Goal: Task Accomplishment & Management: Complete application form

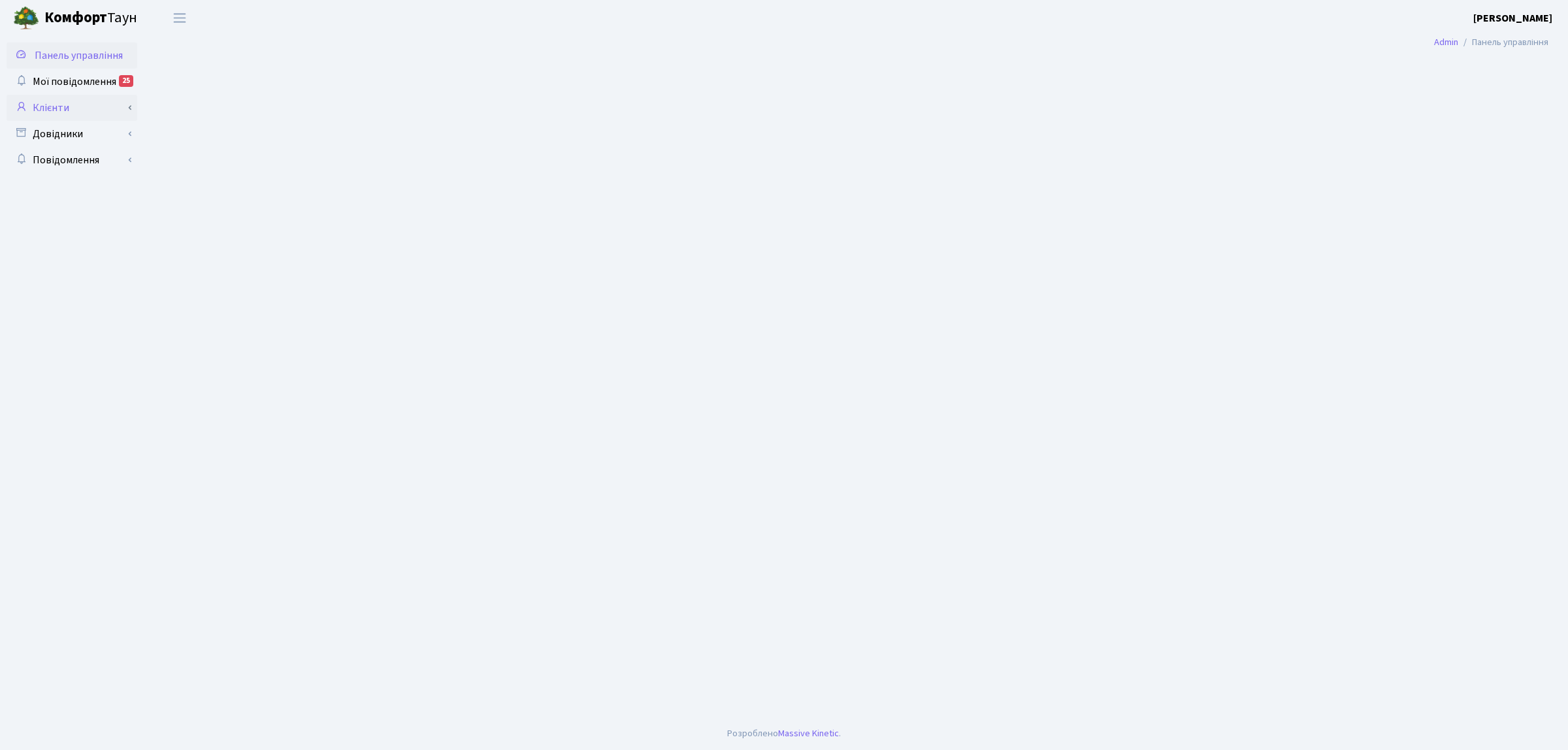
click at [94, 115] on link "Клієнти" at bounding box center [72, 107] width 130 height 26
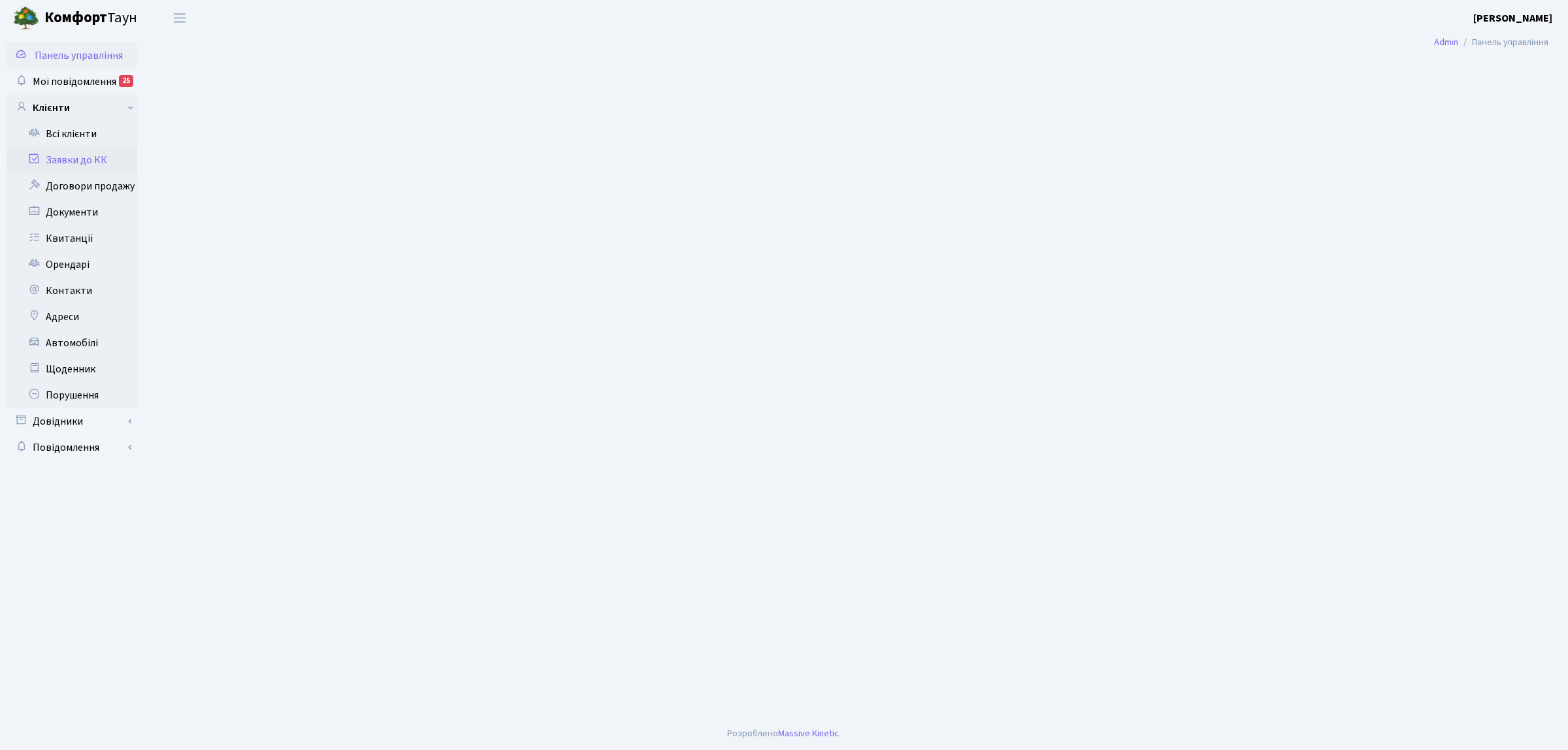
click at [97, 159] on link "Заявки до КК" at bounding box center [72, 160] width 130 height 26
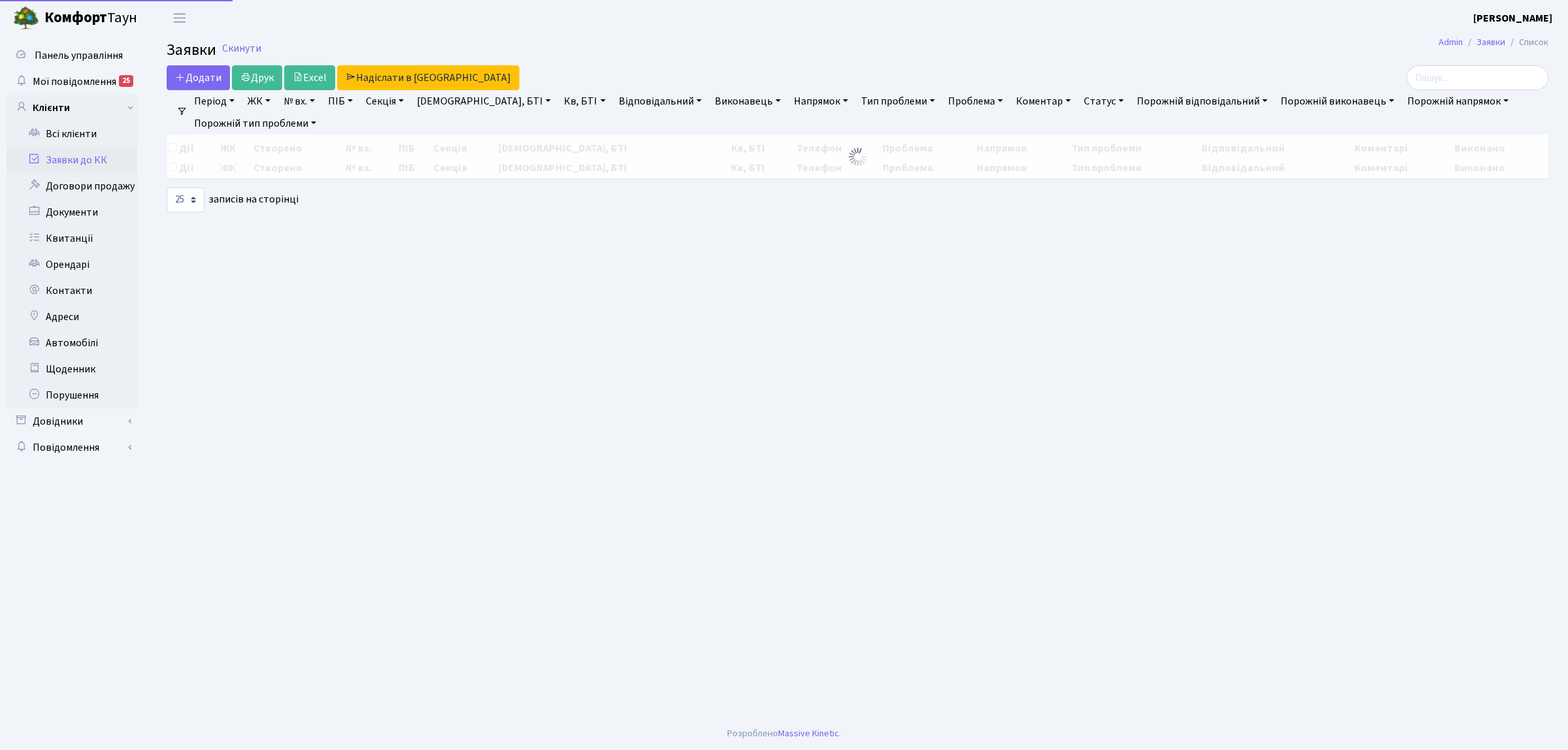
select select "25"
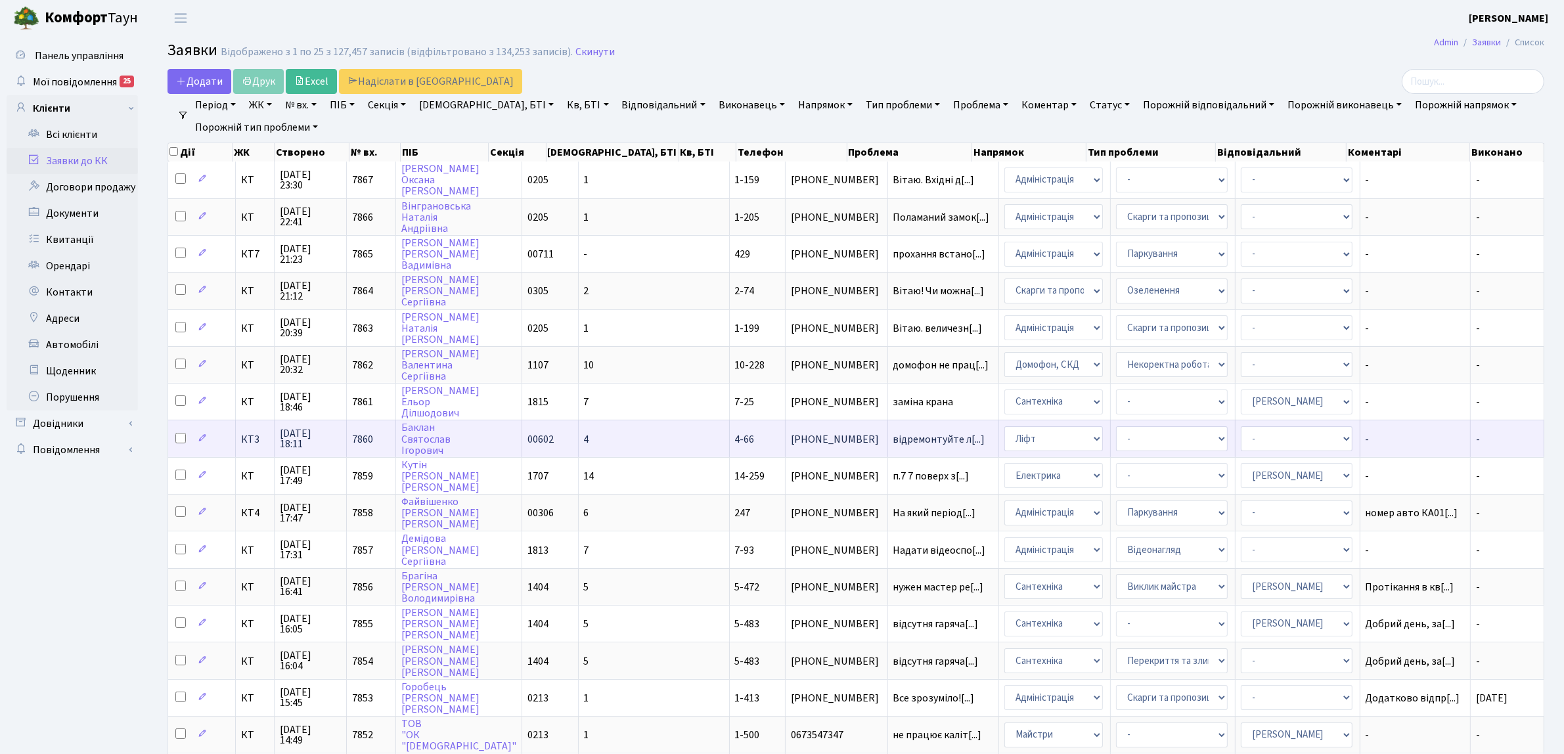
click at [785, 439] on td "[PHONE_NUMBER]" at bounding box center [836, 438] width 102 height 37
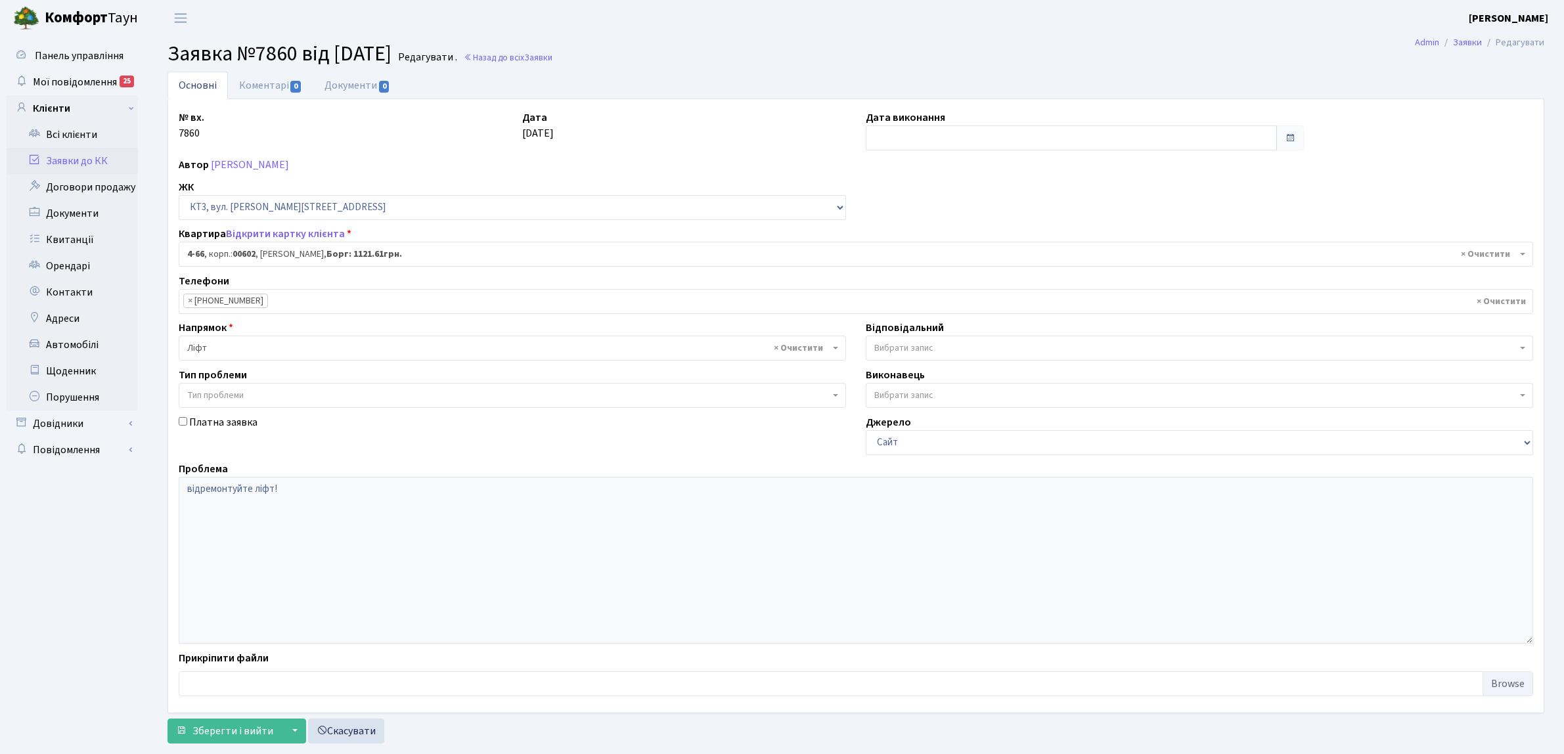
select select "16525"
click at [102, 156] on link "Заявки до КК" at bounding box center [72, 161] width 131 height 26
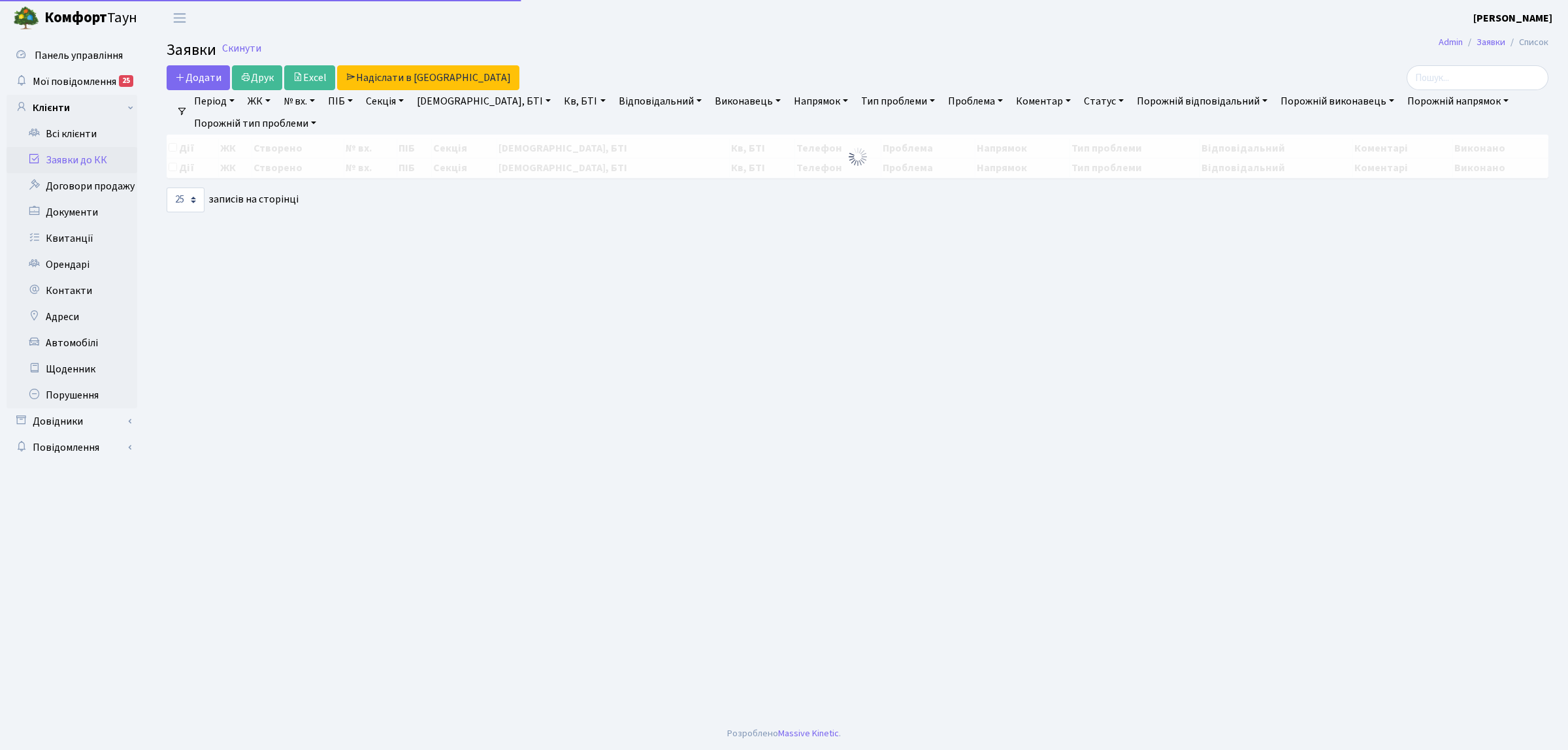
select select "25"
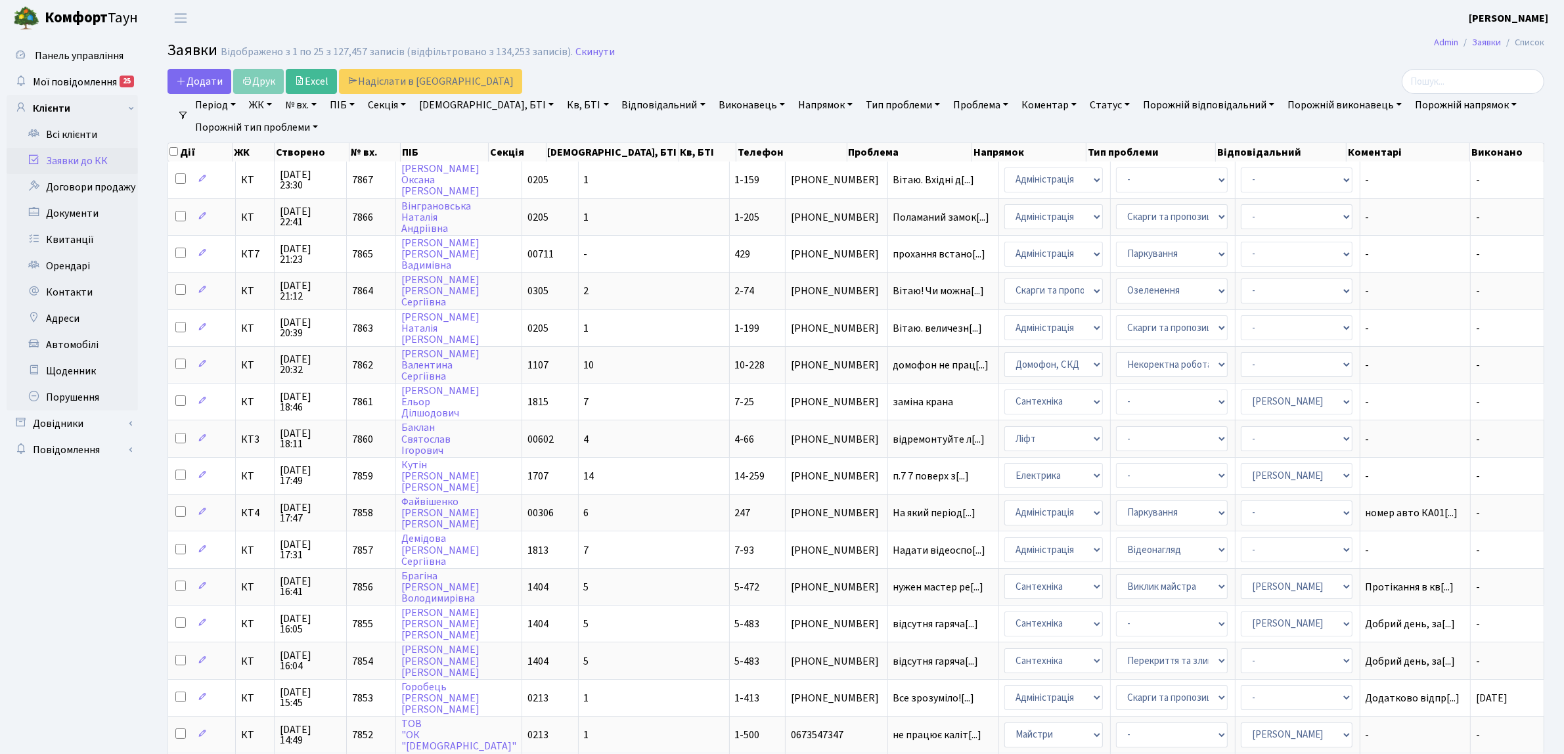
click at [793, 102] on link "Напрямок" at bounding box center [825, 105] width 65 height 22
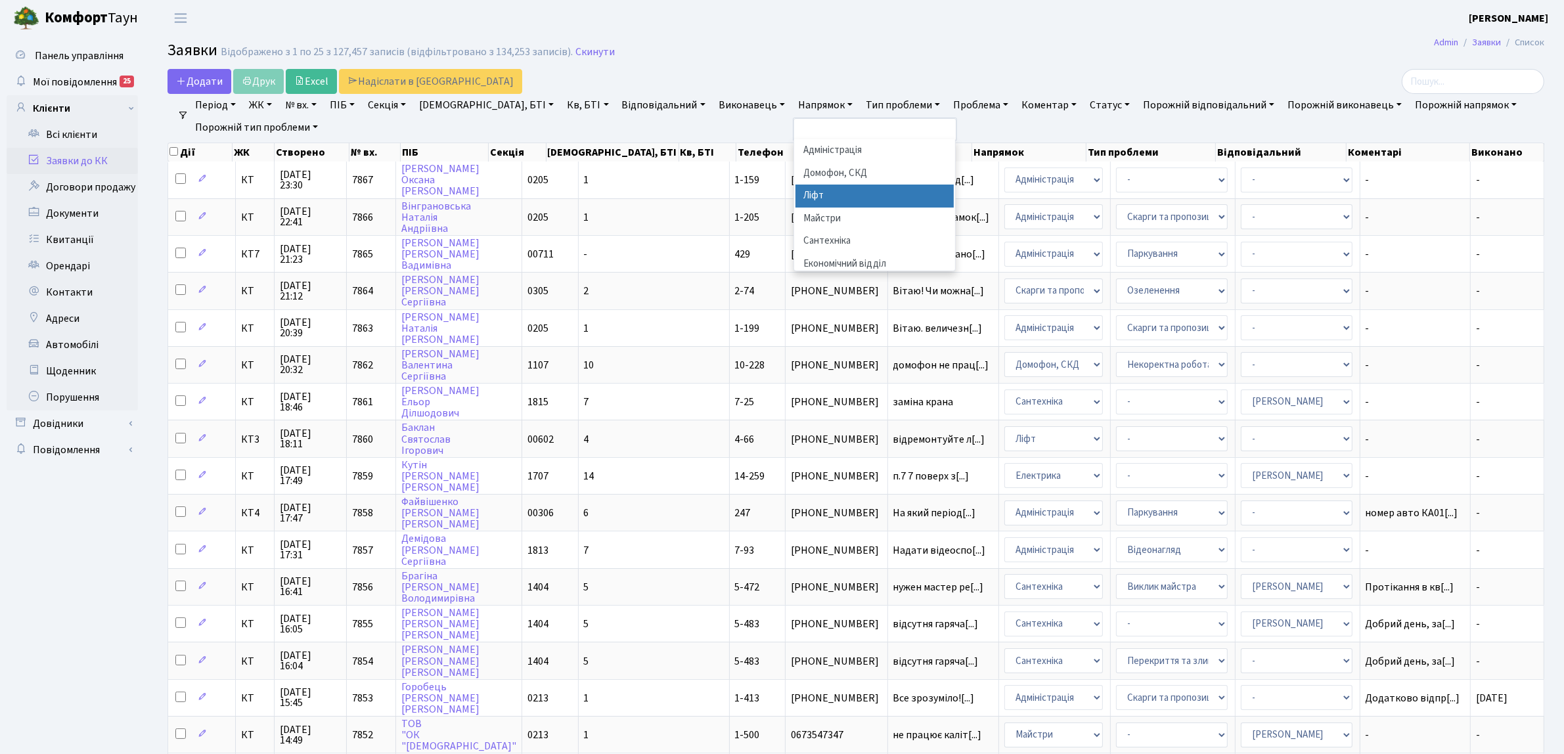
click at [811, 192] on li "Ліфт" at bounding box center [874, 196] width 159 height 23
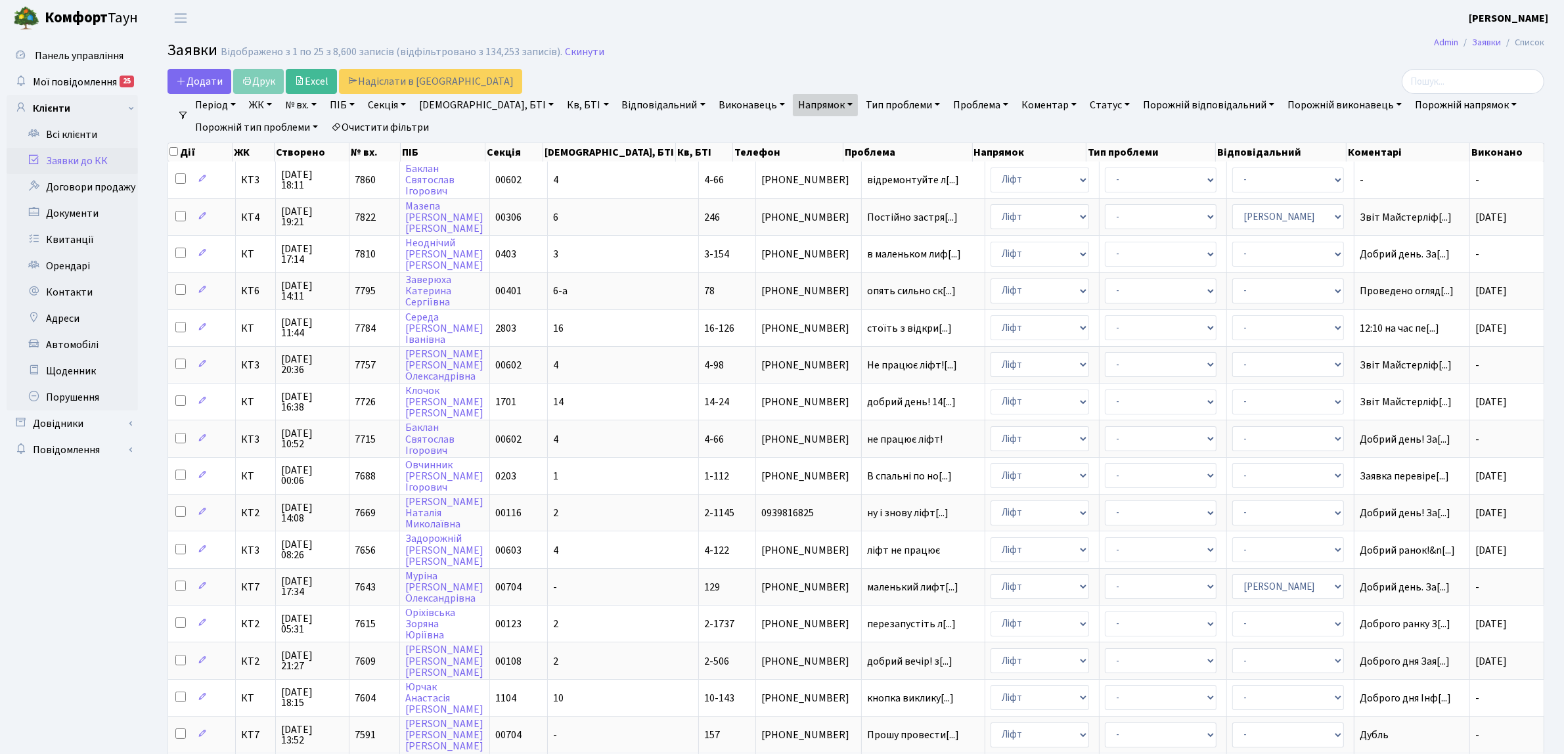
click at [407, 130] on link "Очистити фільтри" at bounding box center [380, 127] width 108 height 22
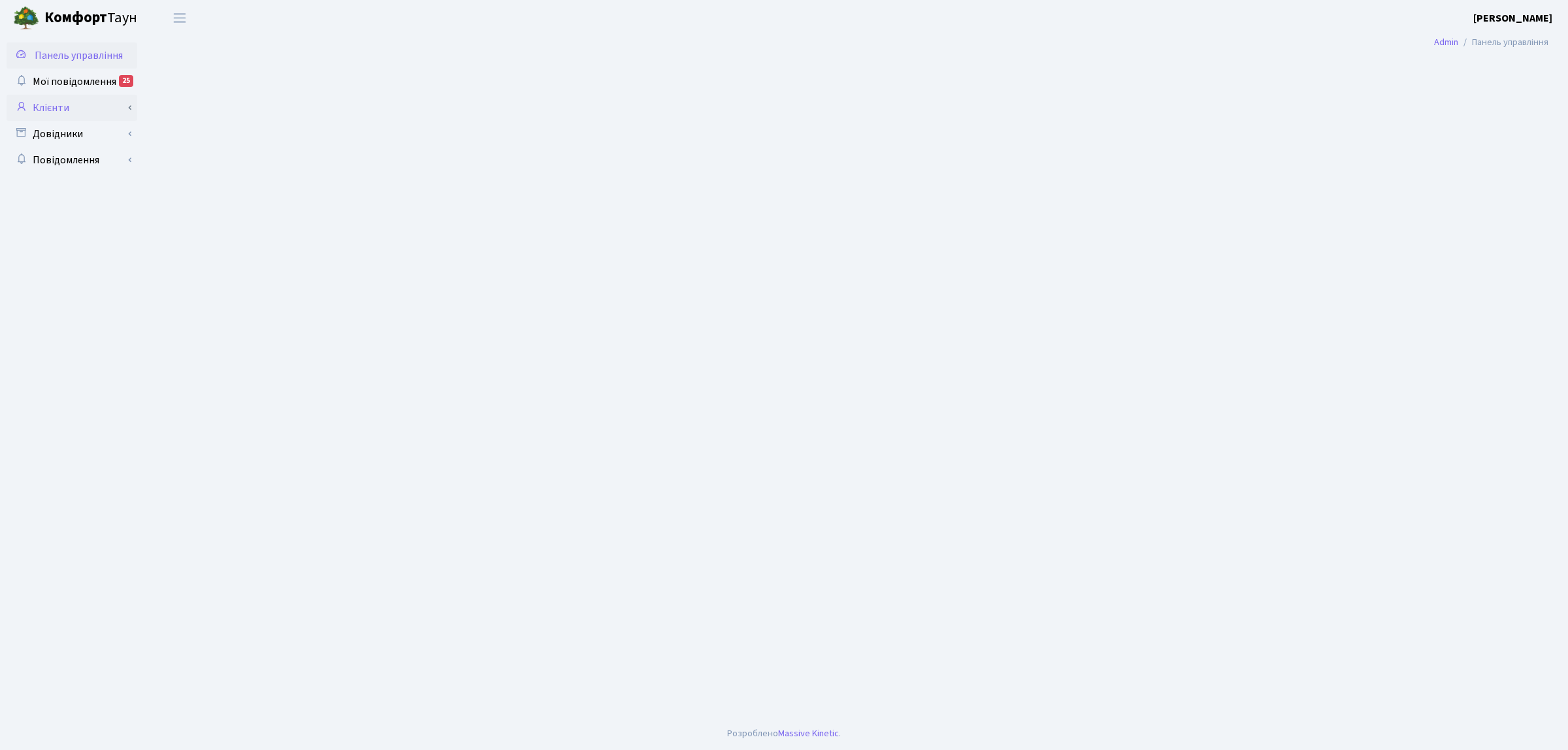
click at [66, 111] on link "Клієнти" at bounding box center [72, 107] width 130 height 26
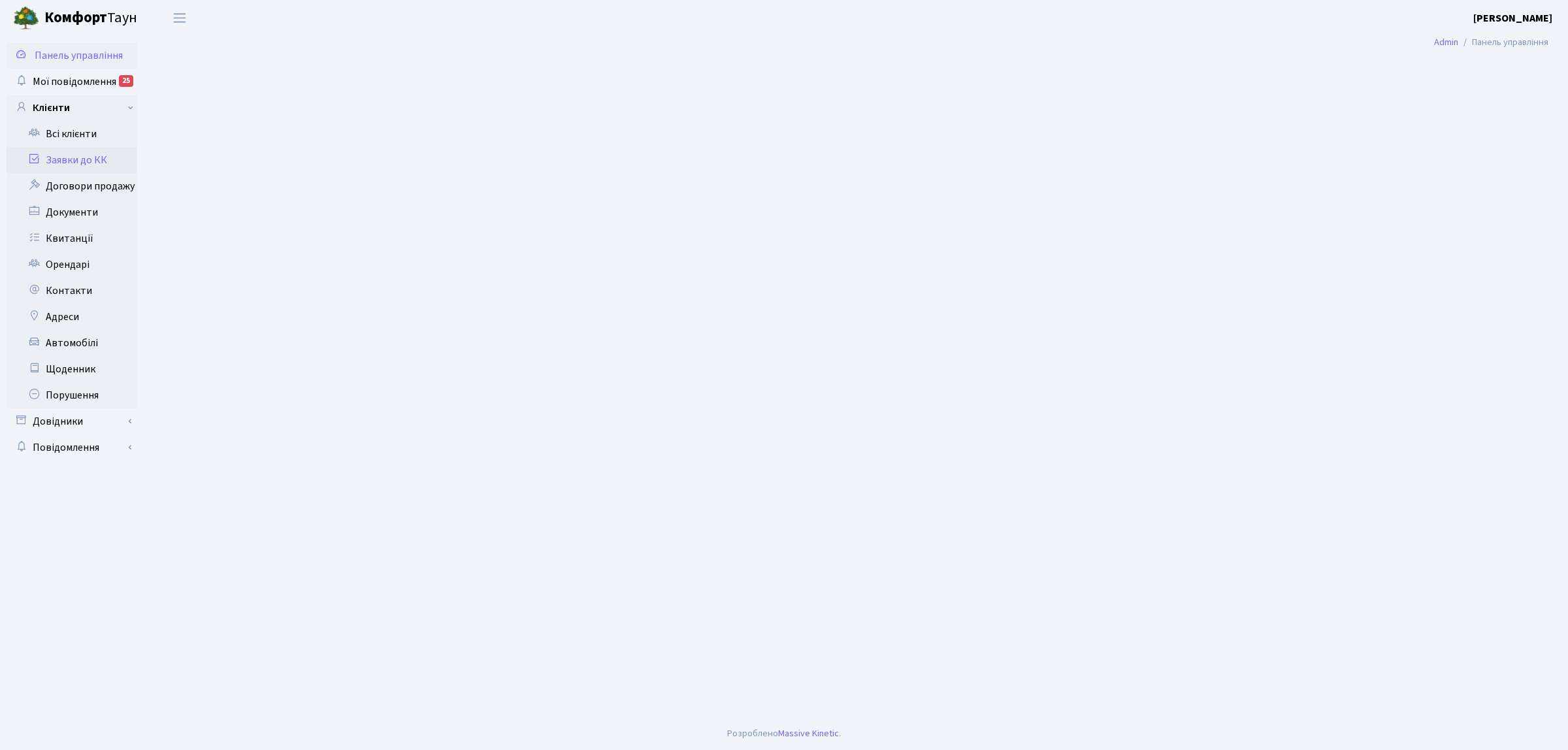
click at [66, 147] on link "Заявки до КК" at bounding box center [72, 160] width 130 height 26
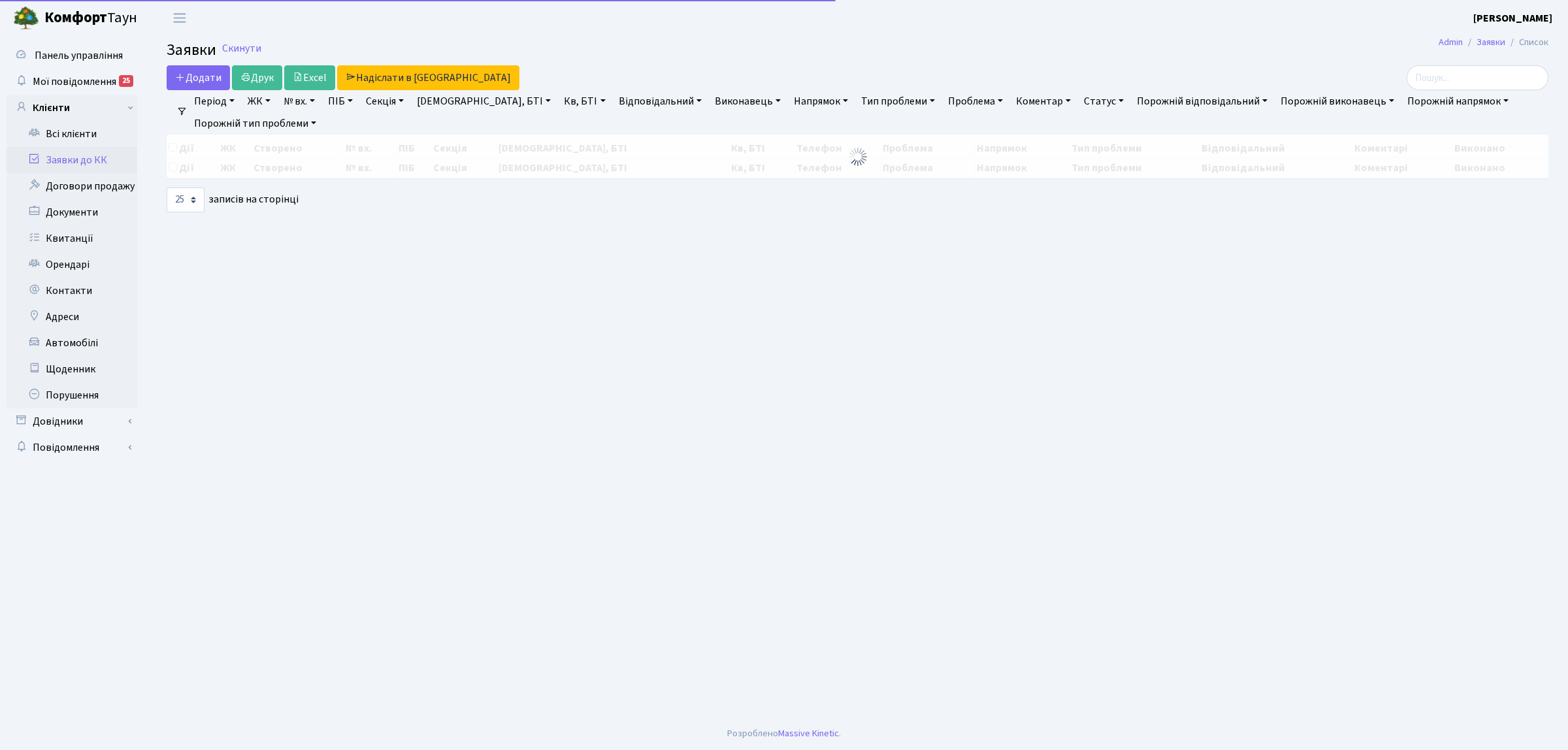
select select "25"
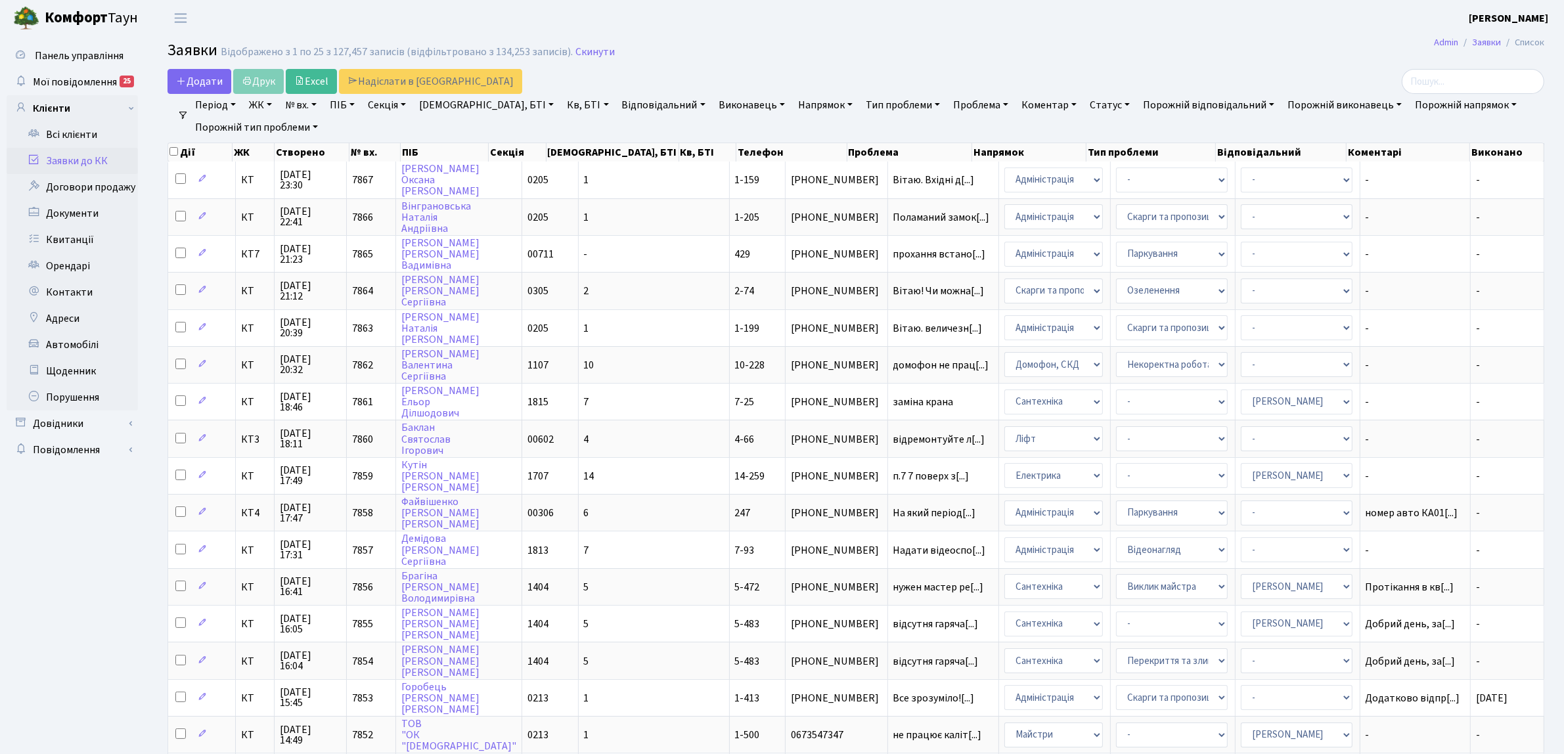
click at [186, 97] on nav "Фільтри Період 10.09.2025 - 10.09.2025 ЖК КТ, вул. Регенераторна, 4 КТ2, просп.…" at bounding box center [855, 116] width 1376 height 45
click at [186, 84] on span "Додати" at bounding box center [199, 81] width 47 height 14
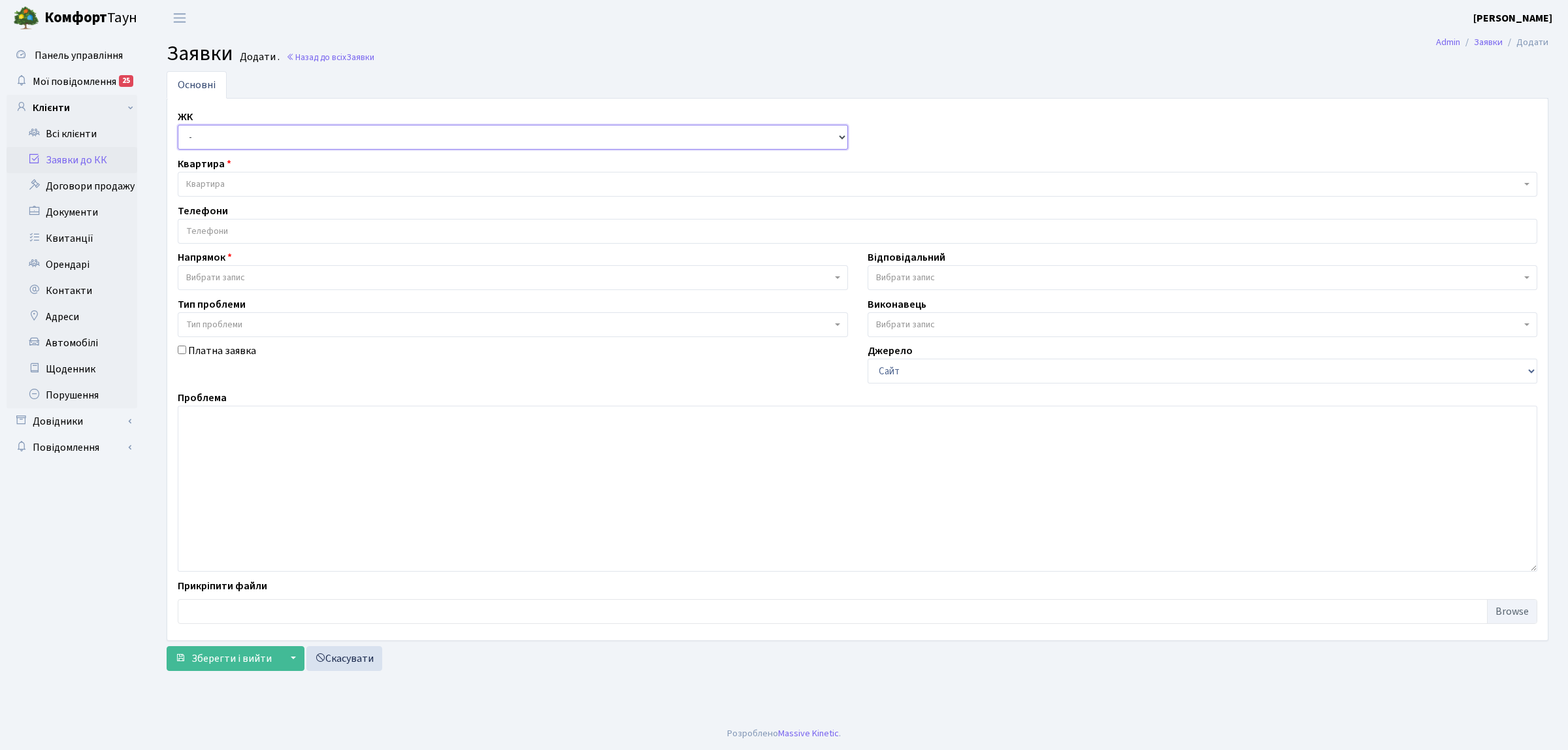
click at [195, 144] on select "- КТ, вул. Регенераторна, 4 КТ2, просп. Соборності, 17 КТ3, вул. Березнева, 16 …" at bounding box center [513, 136] width 671 height 25
select select "295"
click at [178, 125] on select "- КТ, вул. Регенераторна, 4 КТ2, просп. Соборності, 17 КТ3, вул. Березнева, 16 …" at bounding box center [513, 136] width 671 height 25
select select
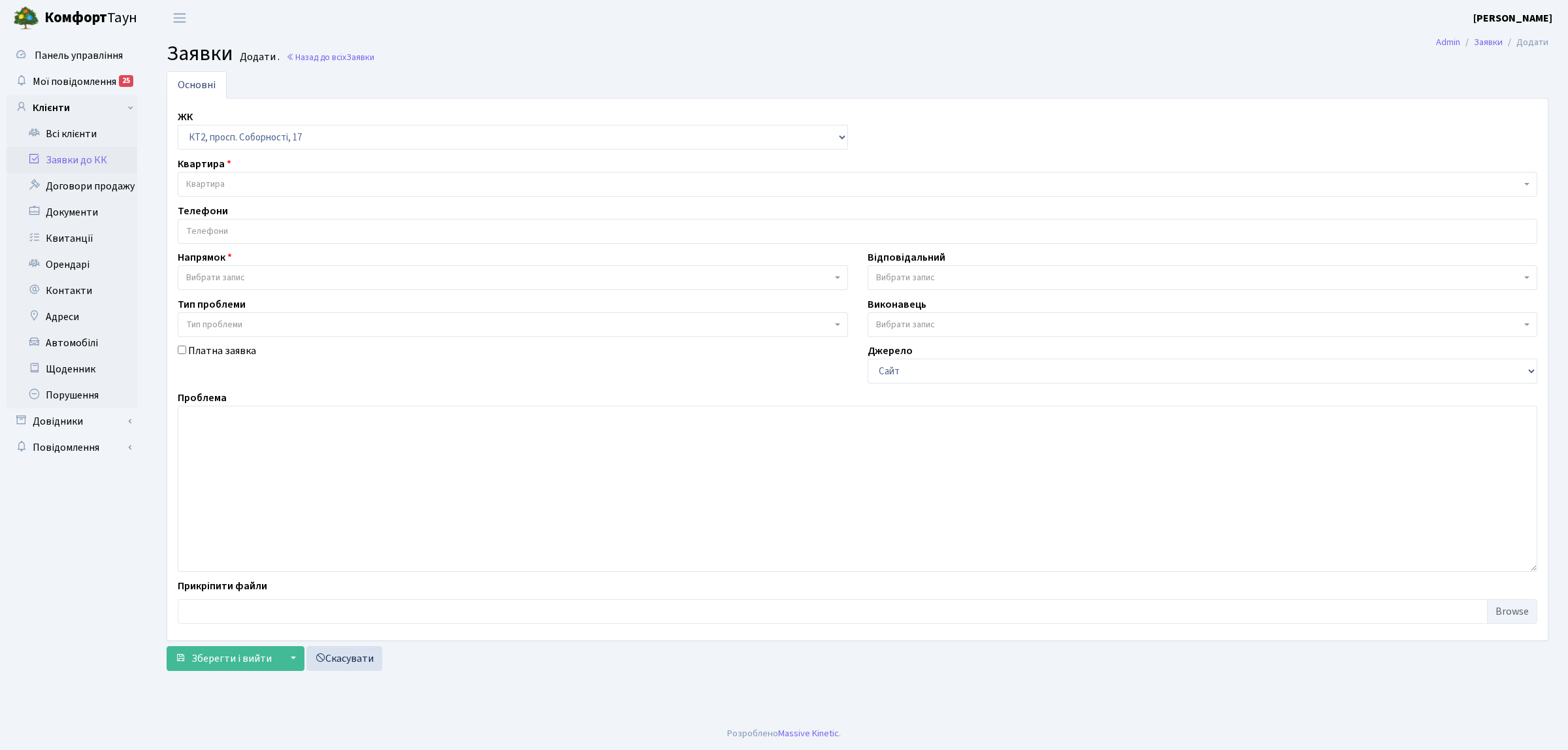
click at [196, 184] on span "Квартира" at bounding box center [205, 184] width 39 height 13
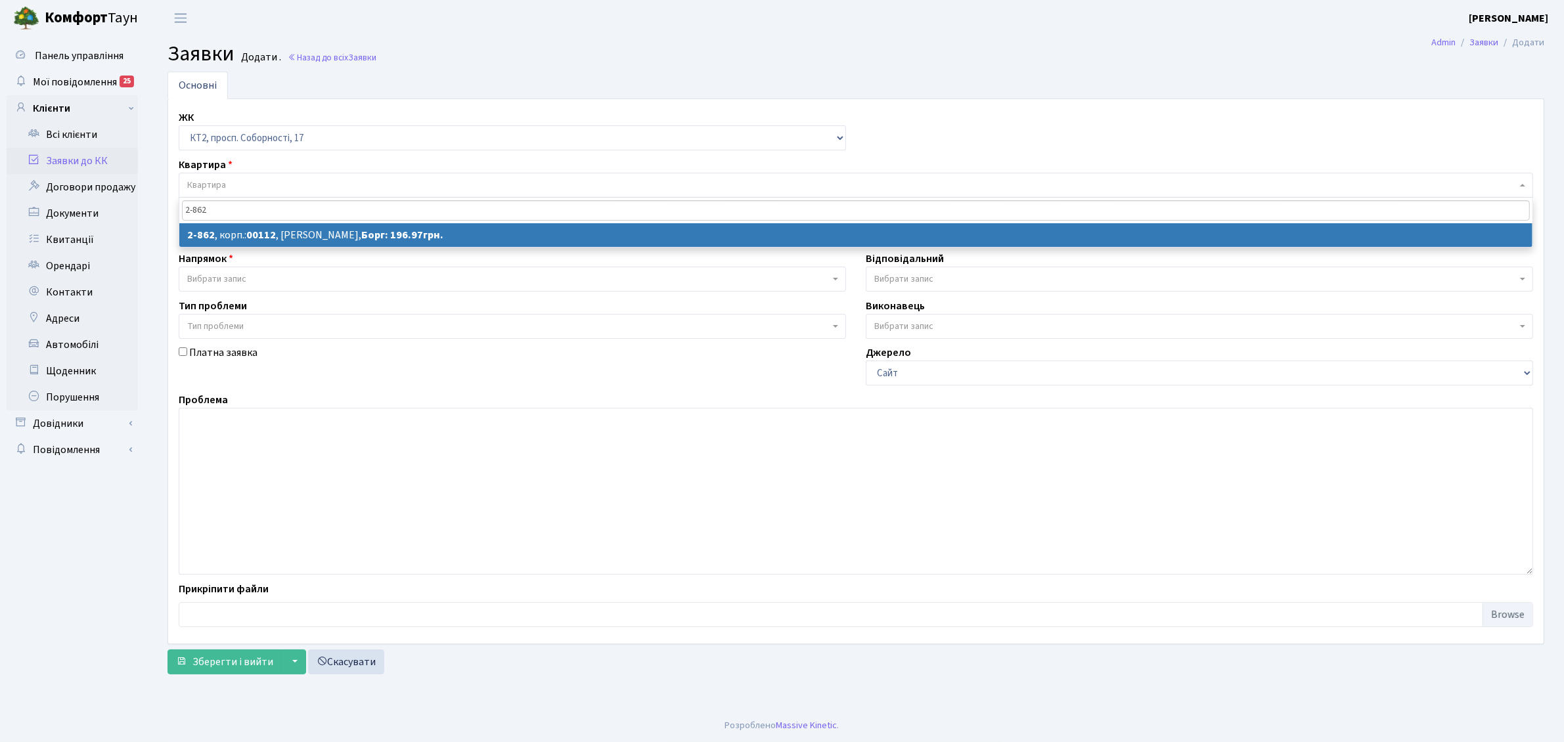
type input "2-862"
select select
select select "15921"
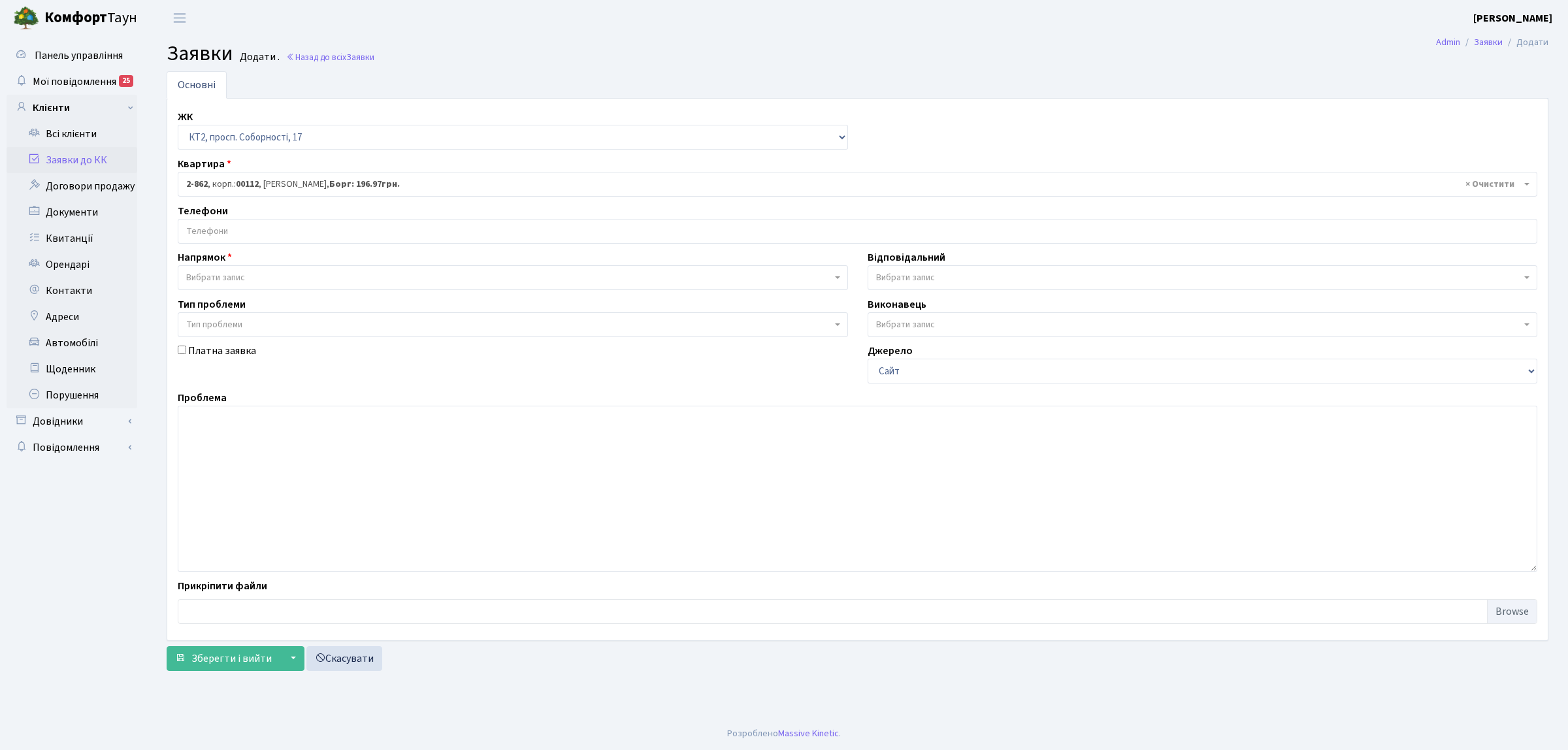
click at [249, 236] on input "search" at bounding box center [857, 232] width 1358 height 24
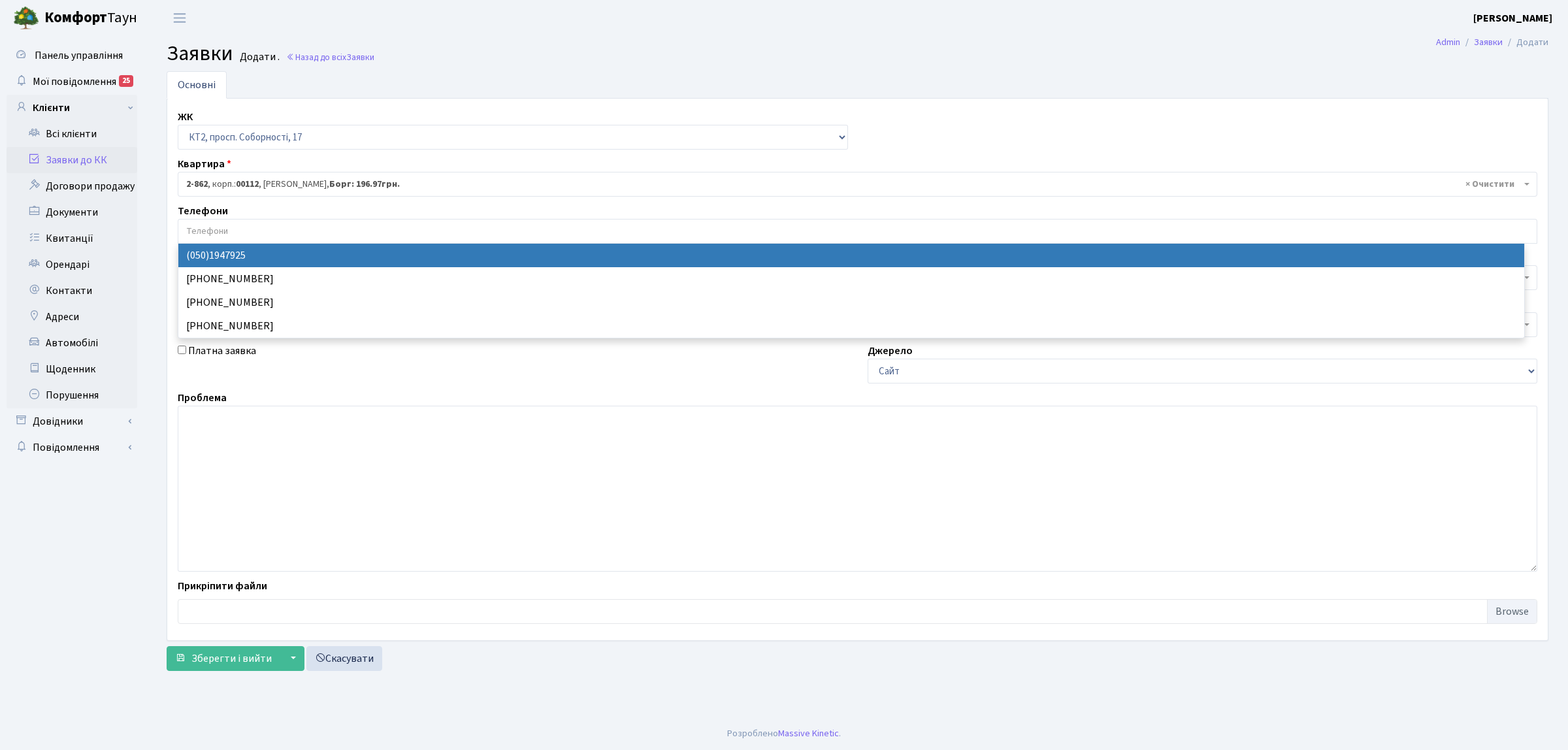
select select "132258"
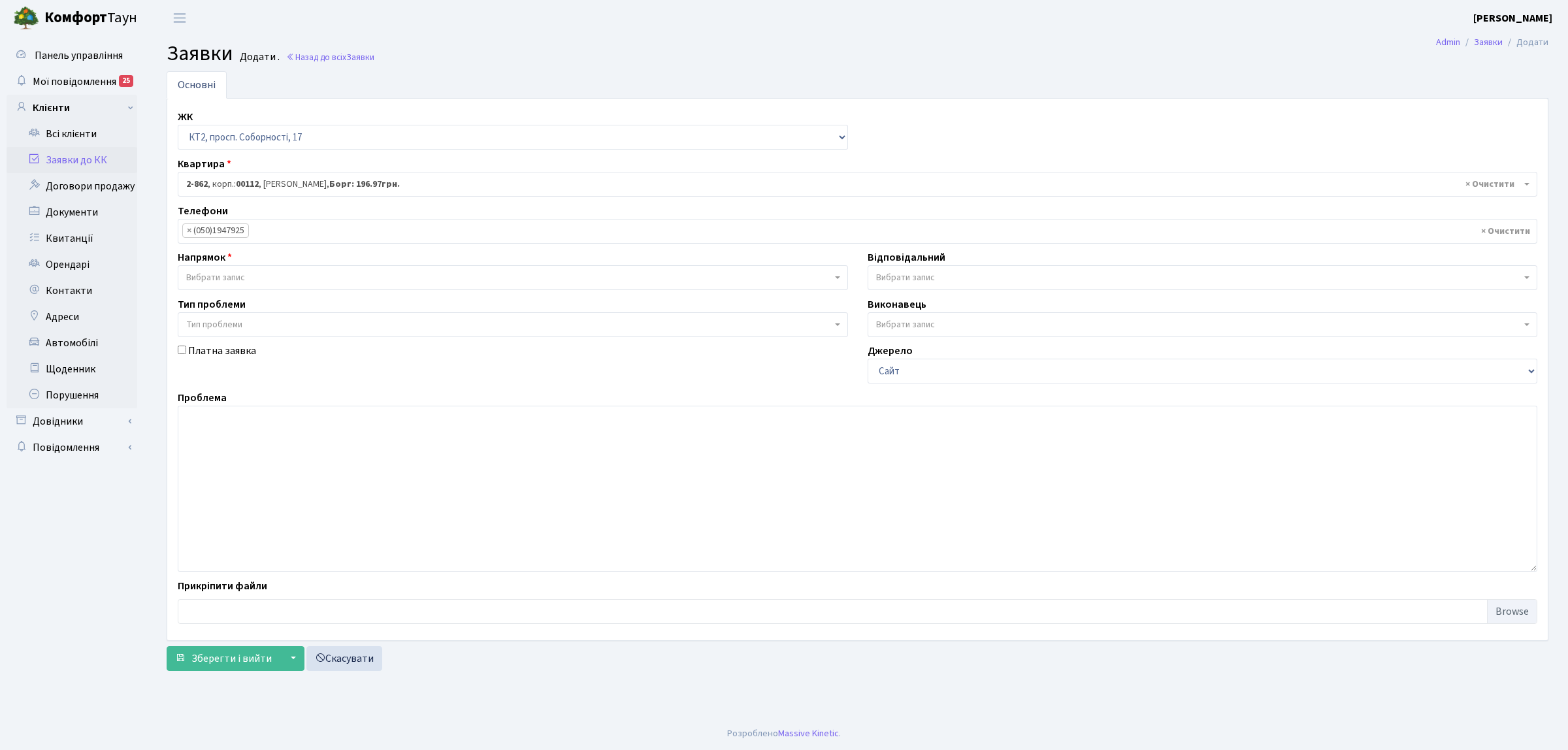
click at [236, 270] on span "Вибрати запис" at bounding box center [513, 278] width 671 height 25
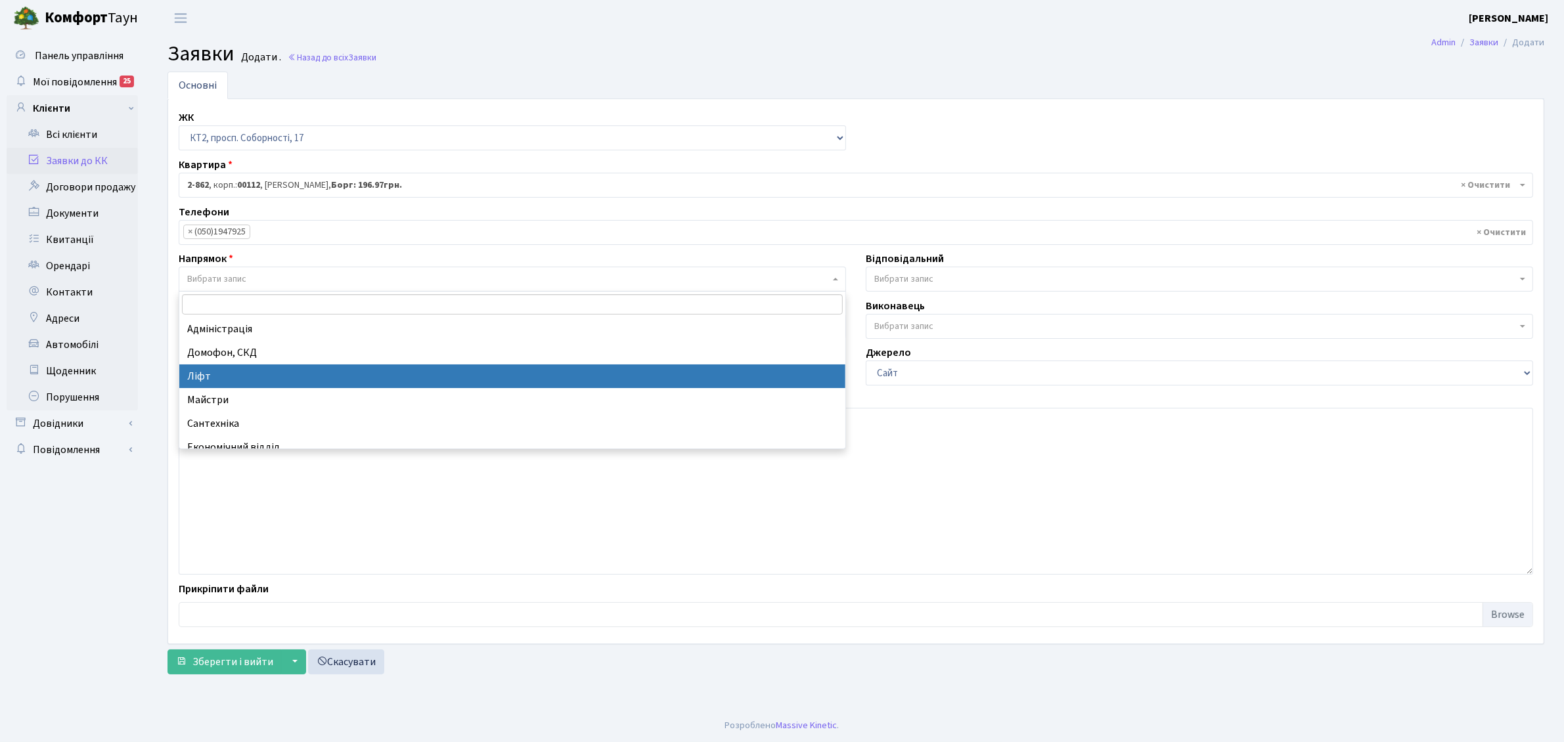
select select "16"
select select
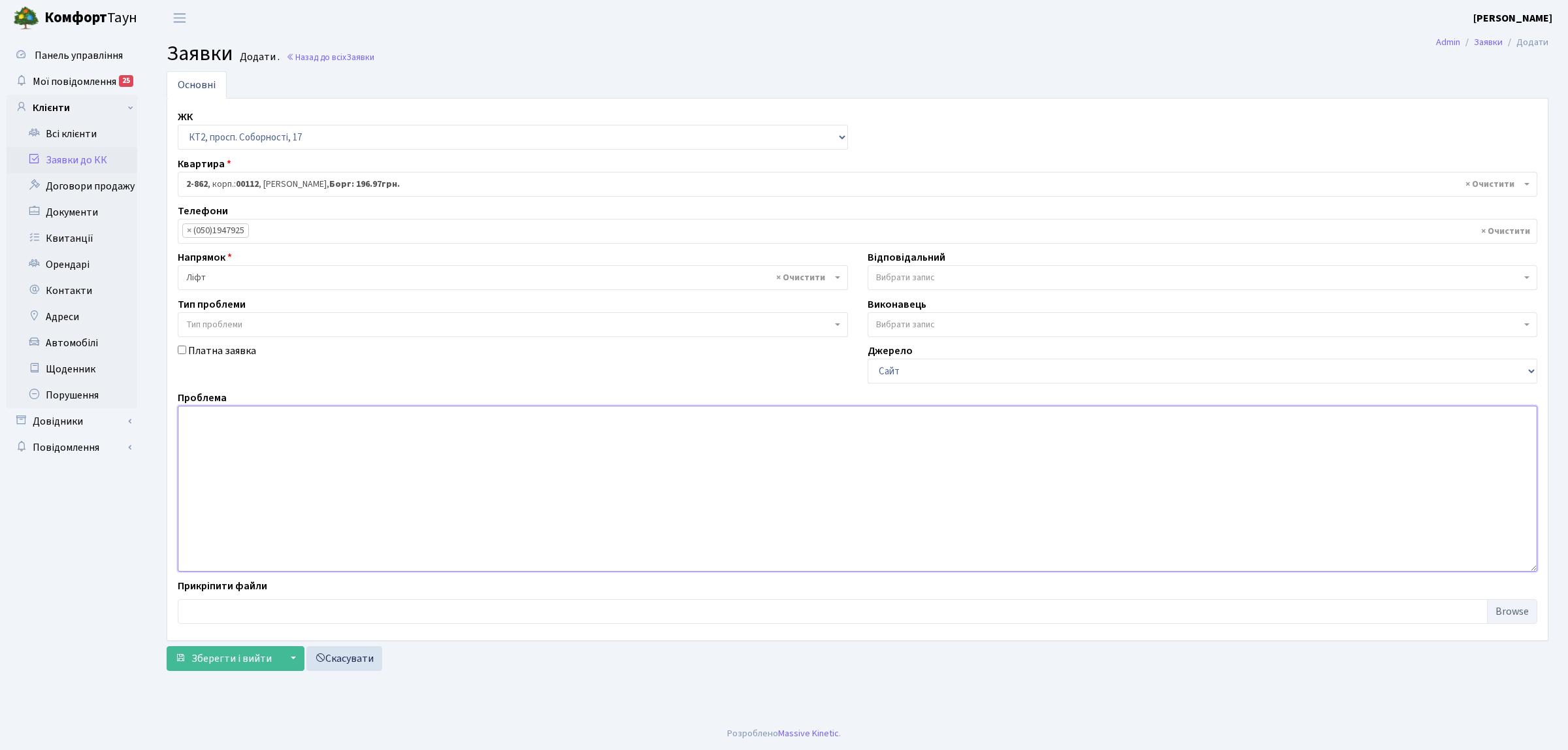
click at [258, 482] on textarea at bounding box center [858, 488] width 1360 height 166
type textarea "не працює фотозавіса в пас.ліфті"
click at [877, 273] on span "Вибрати запис" at bounding box center [905, 278] width 59 height 13
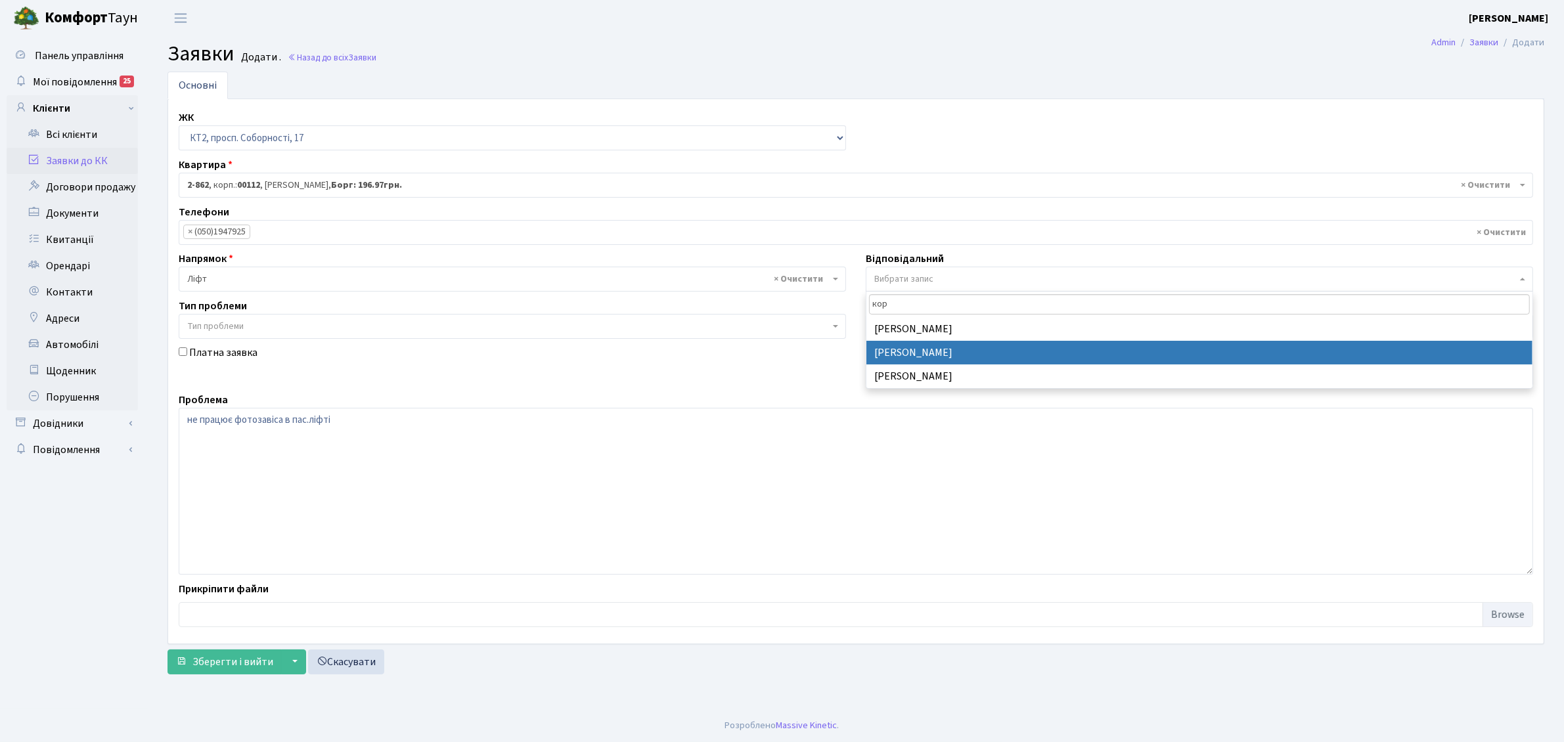
type input "кор"
select select "22"
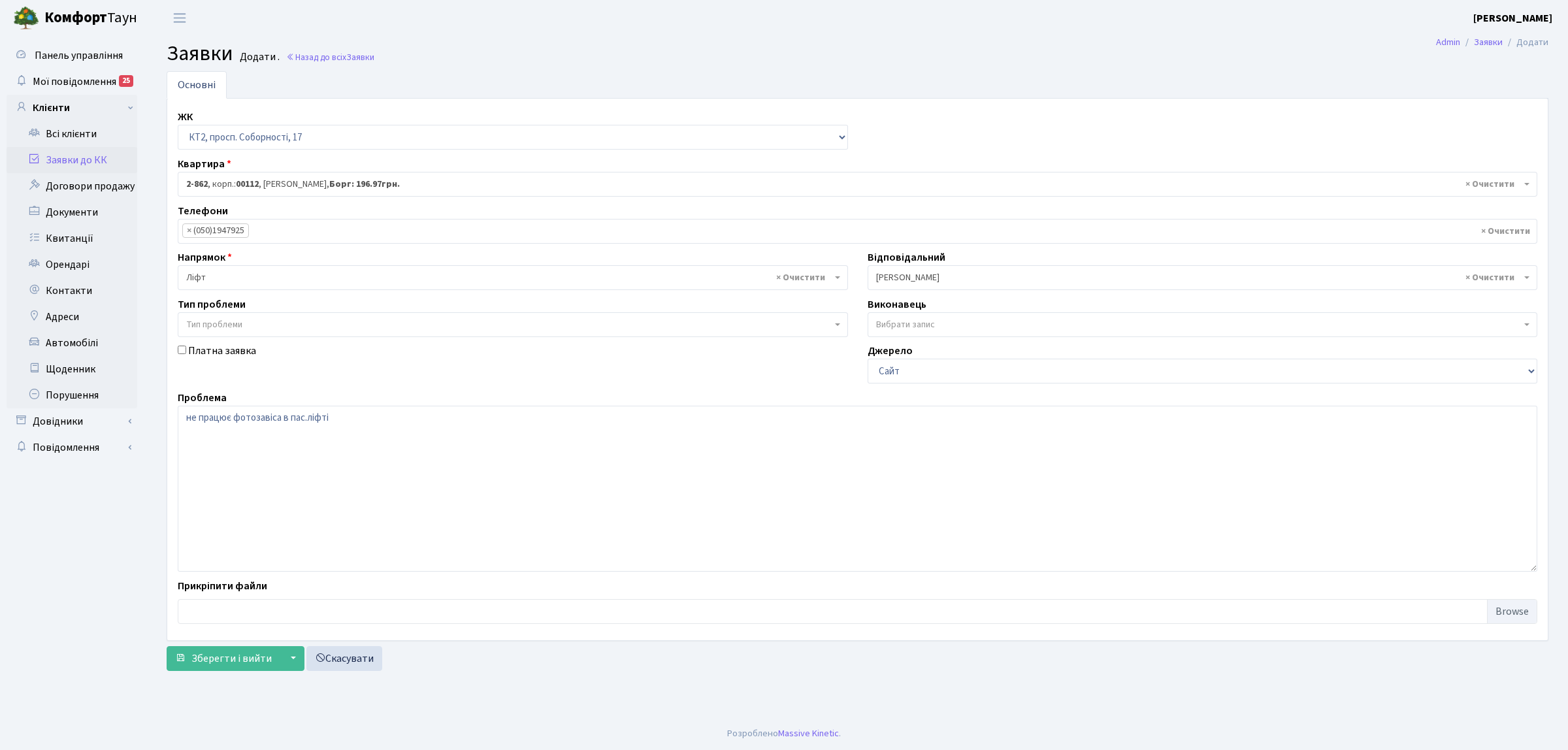
click at [234, 641] on div "ЖК - КТ, вул. Регенераторна, 4 КТ2, просп. Соборності, 17 КТ3, вул. Березнева, …" at bounding box center [858, 369] width 1381 height 541
click at [239, 674] on div "Основні ЖК - КТ, вул. Регенераторна, 4 КТ2, просп. Соборності, 17 КТ3, вул. Бер…" at bounding box center [858, 374] width 1402 height 606
click at [241, 659] on span "Зберегти і вийти" at bounding box center [231, 658] width 81 height 14
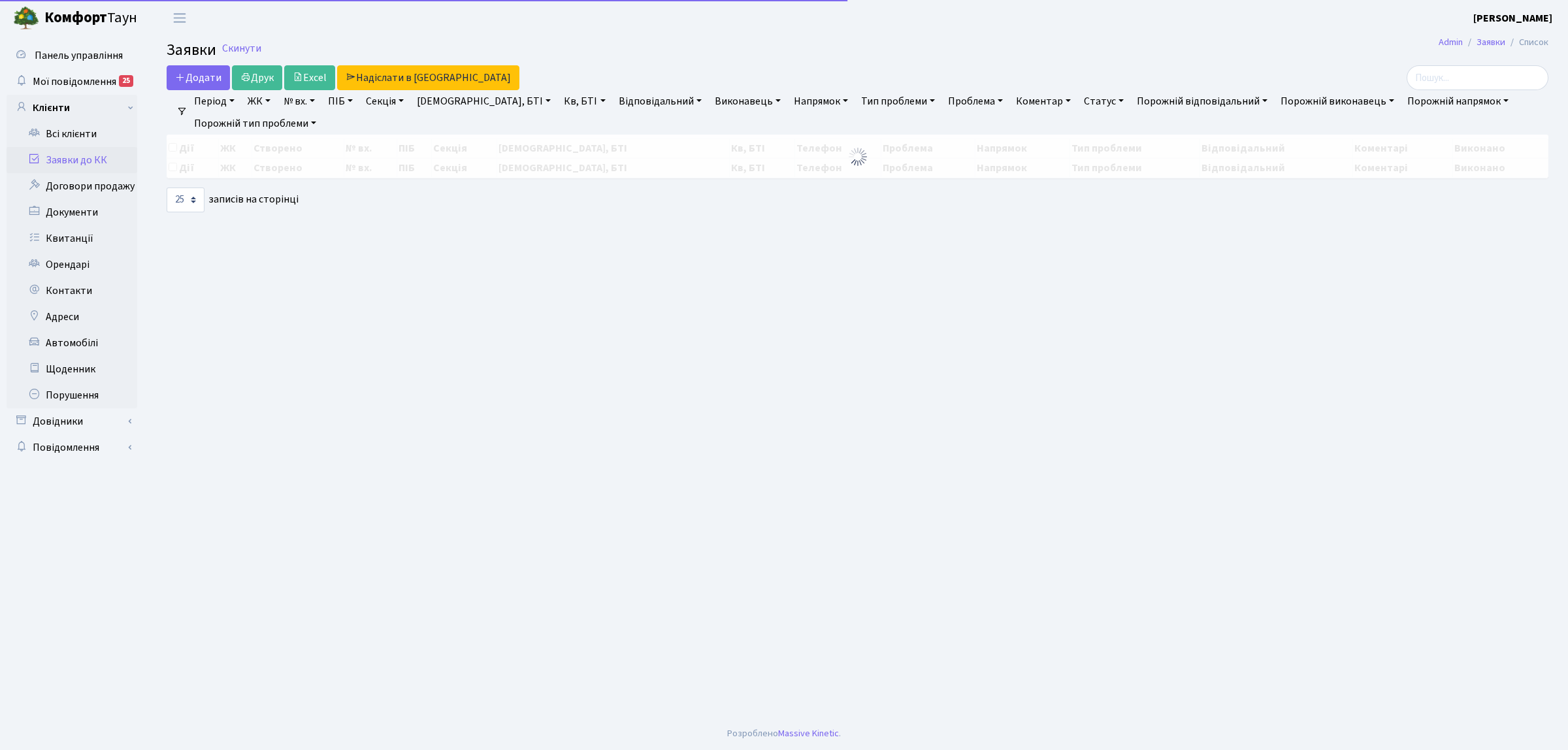
select select "25"
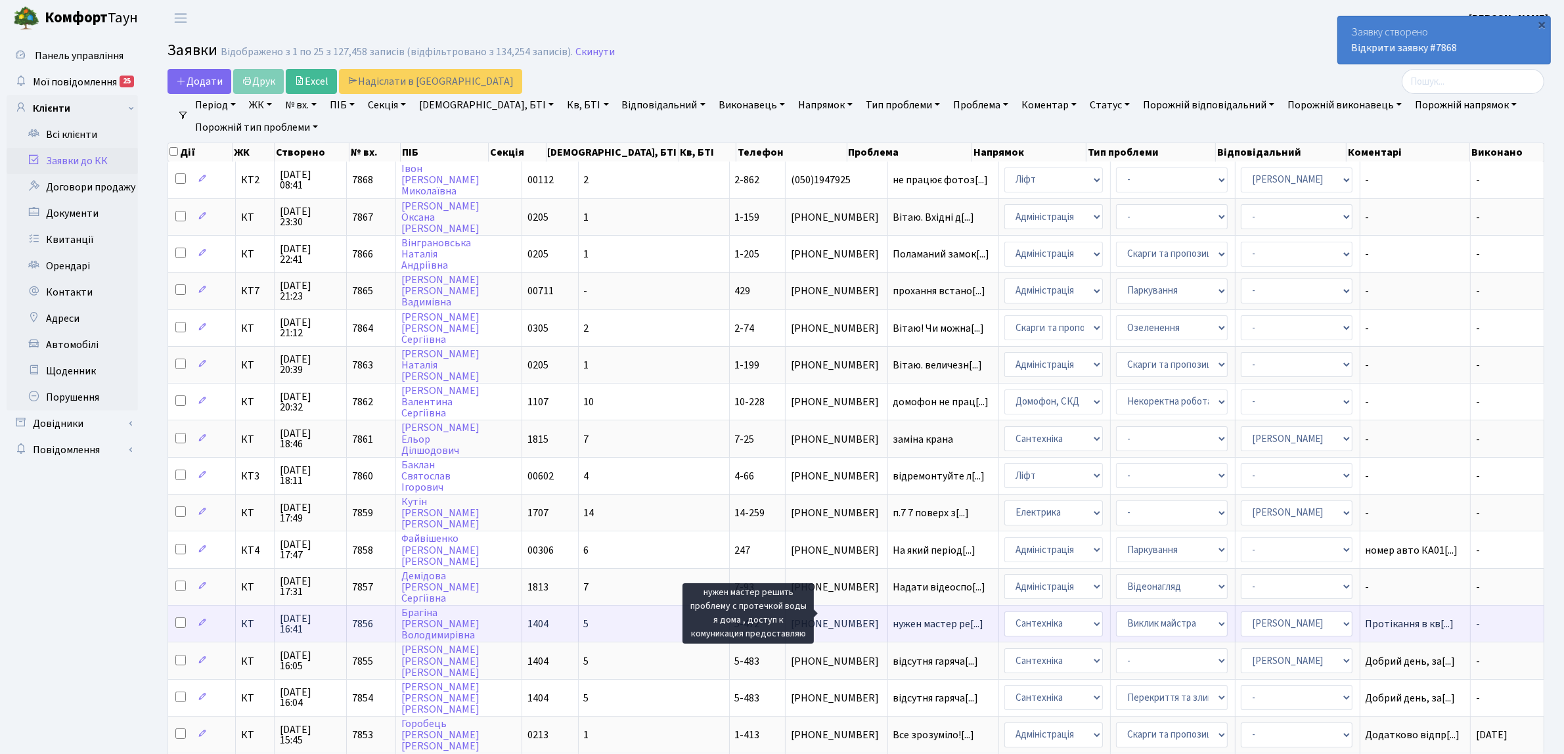
click at [893, 617] on span "нужен мастер ре[...]" at bounding box center [938, 624] width 91 height 14
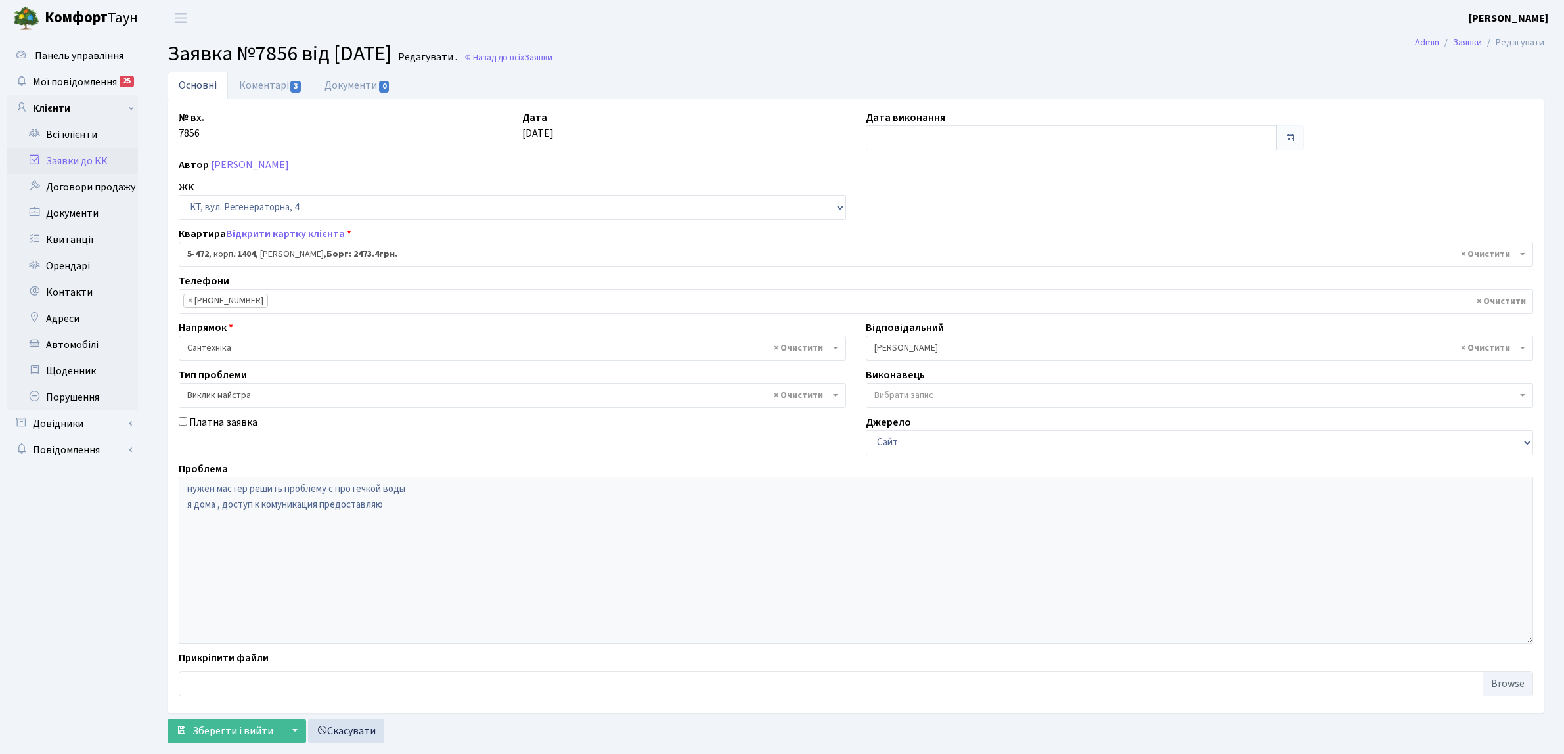
select select "2080"
select select "29"
click at [253, 299] on li "× [PHONE_NUMBER]" at bounding box center [225, 301] width 85 height 14
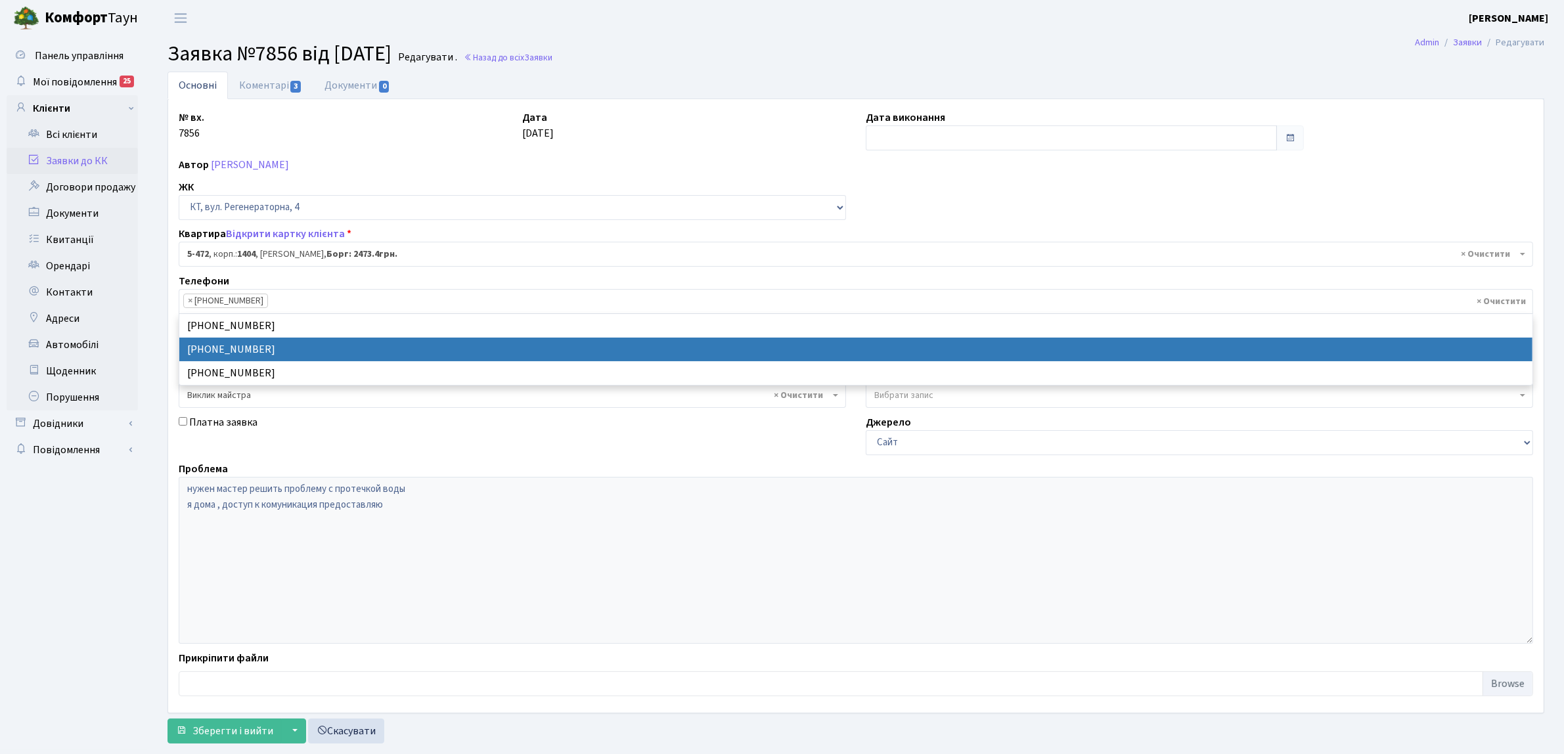
click at [103, 152] on link "Заявки до КК" at bounding box center [72, 161] width 131 height 26
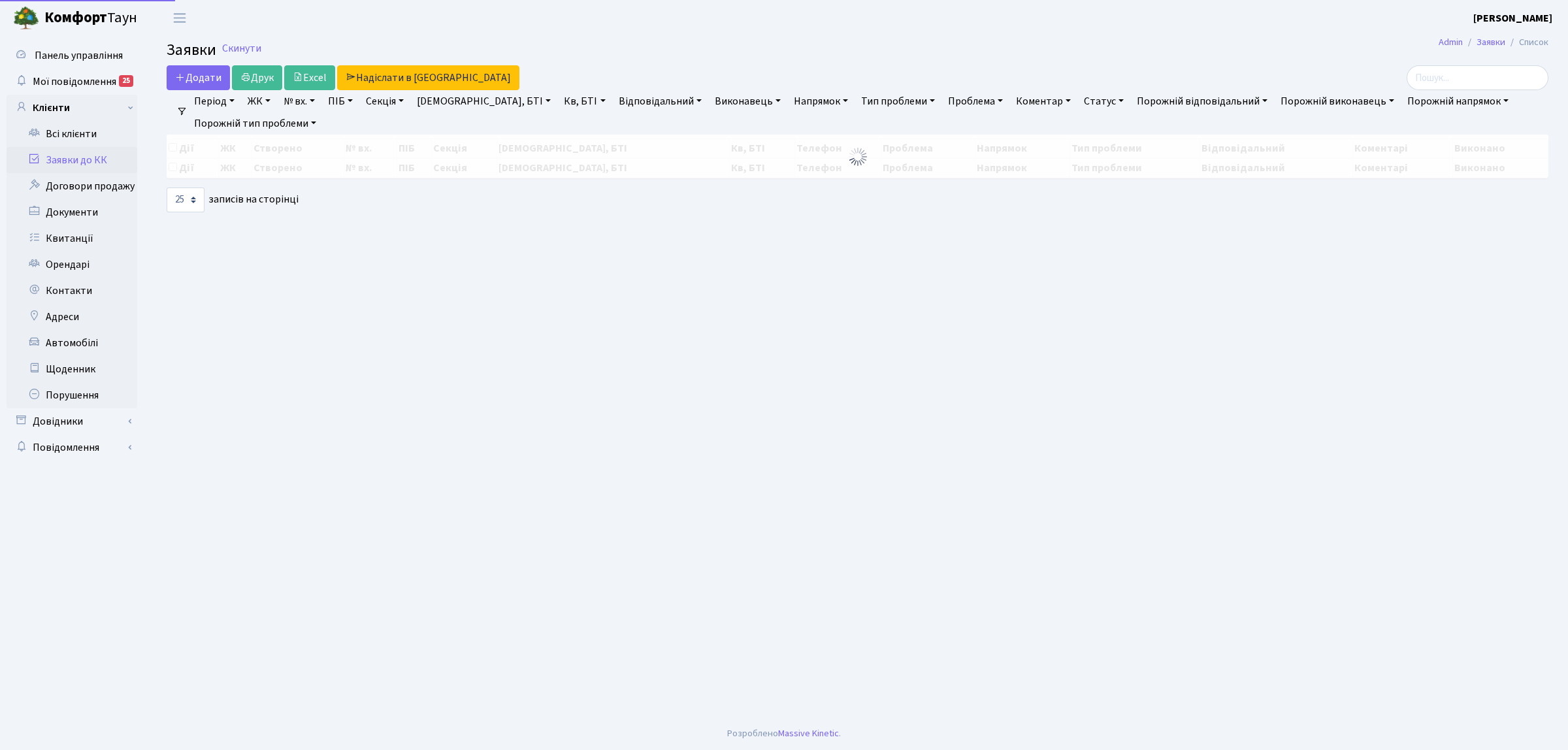
select select "25"
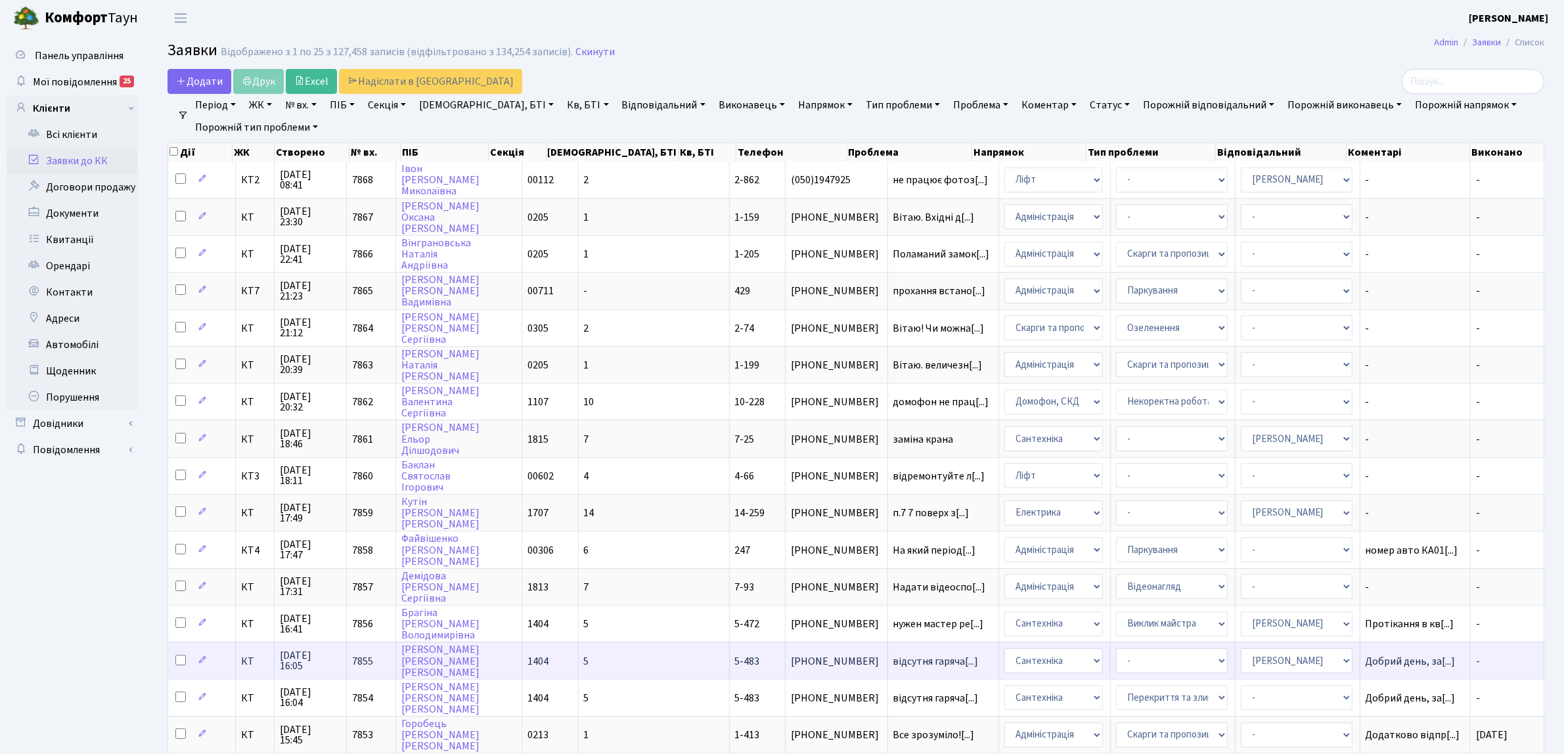
click at [791, 656] on span "[PHONE_NUMBER]" at bounding box center [836, 661] width 91 height 11
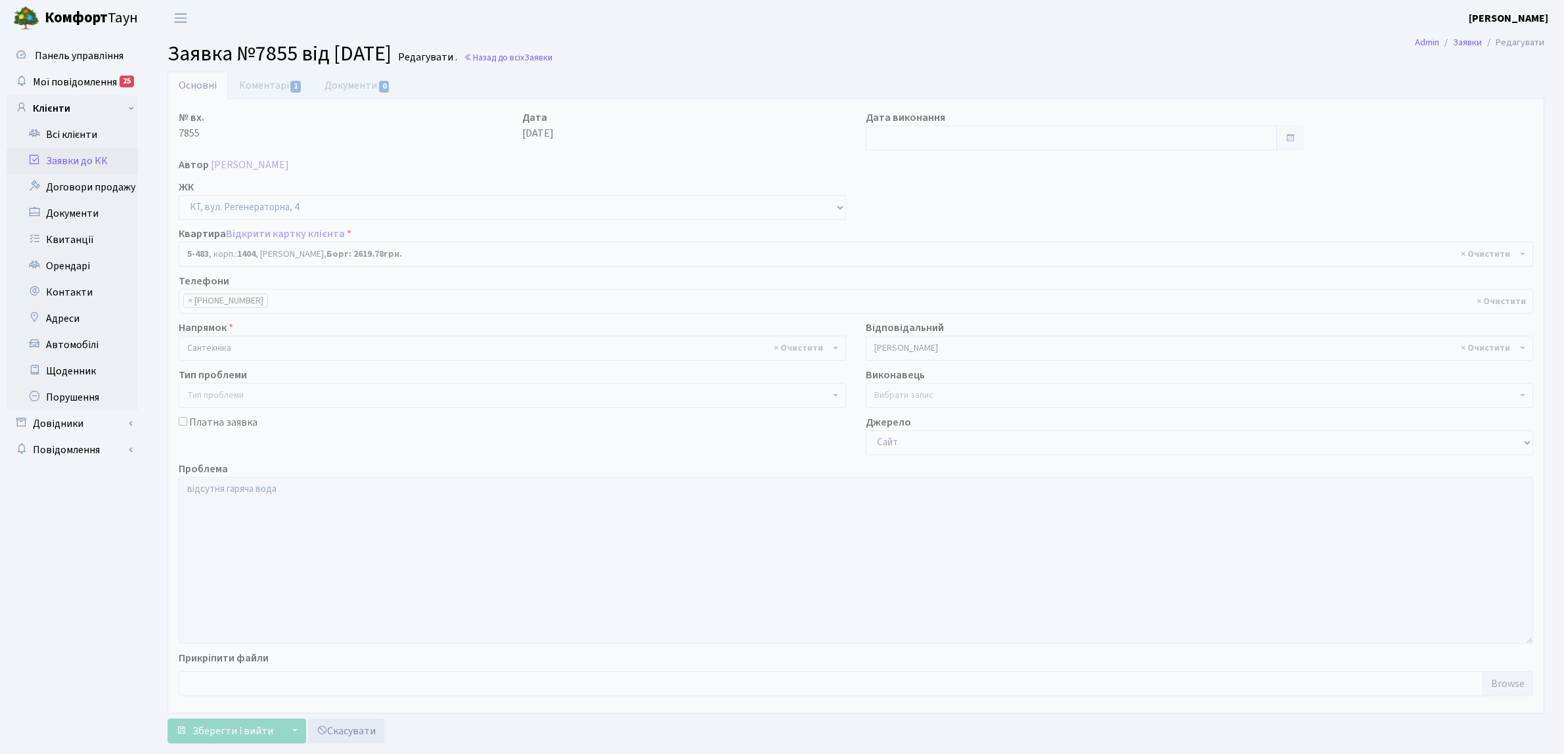
select select "2091"
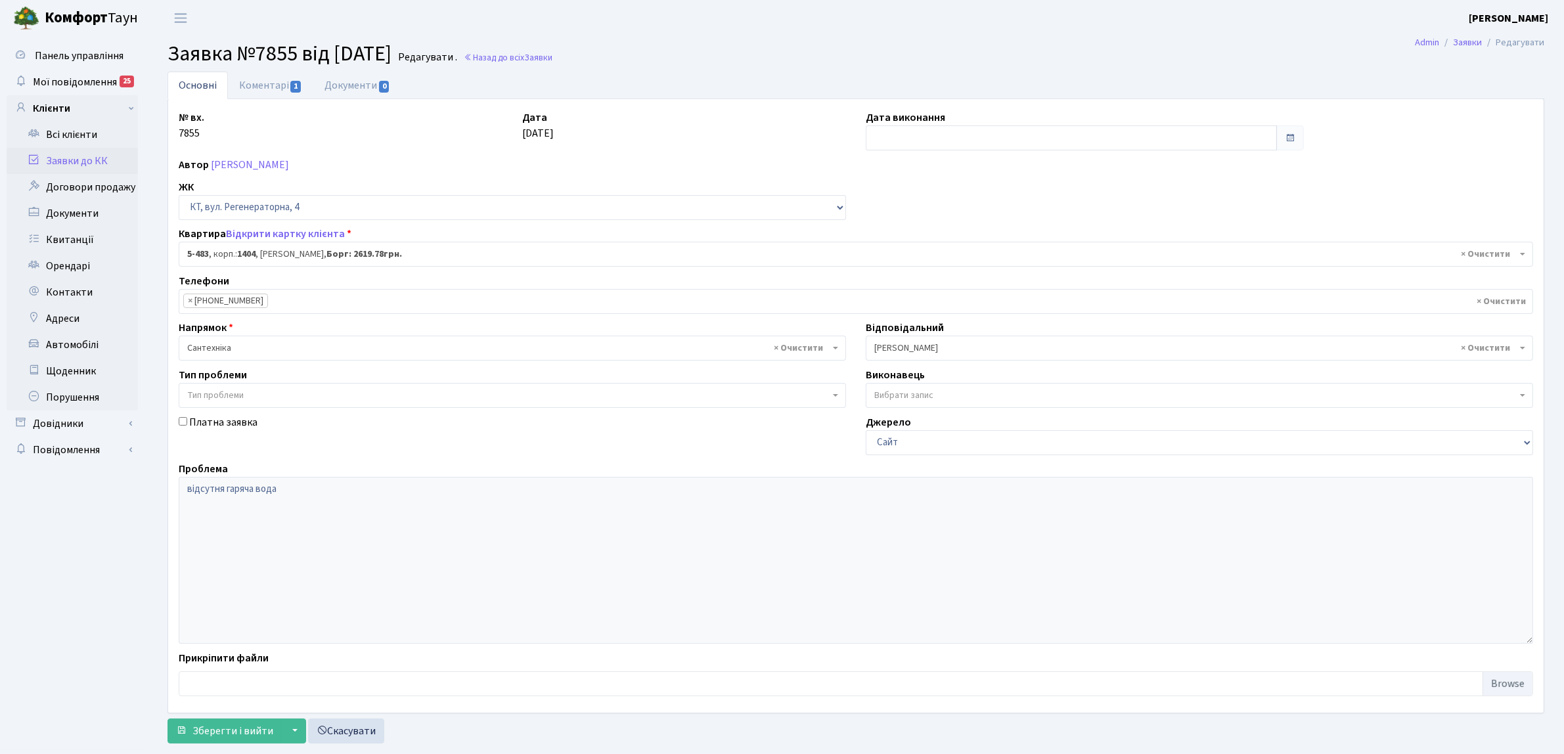
click at [97, 150] on link "Заявки до КК" at bounding box center [72, 161] width 131 height 26
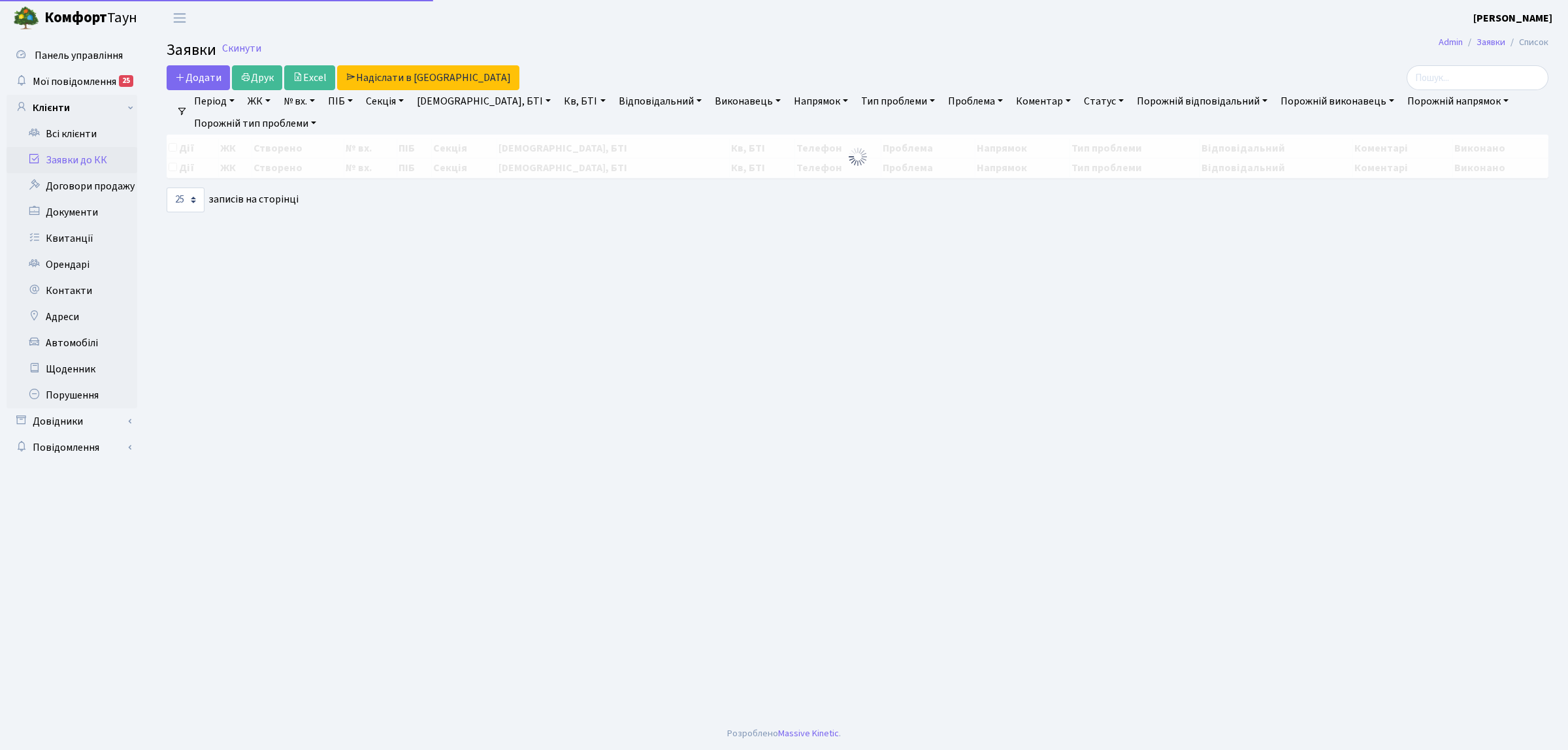
select select "25"
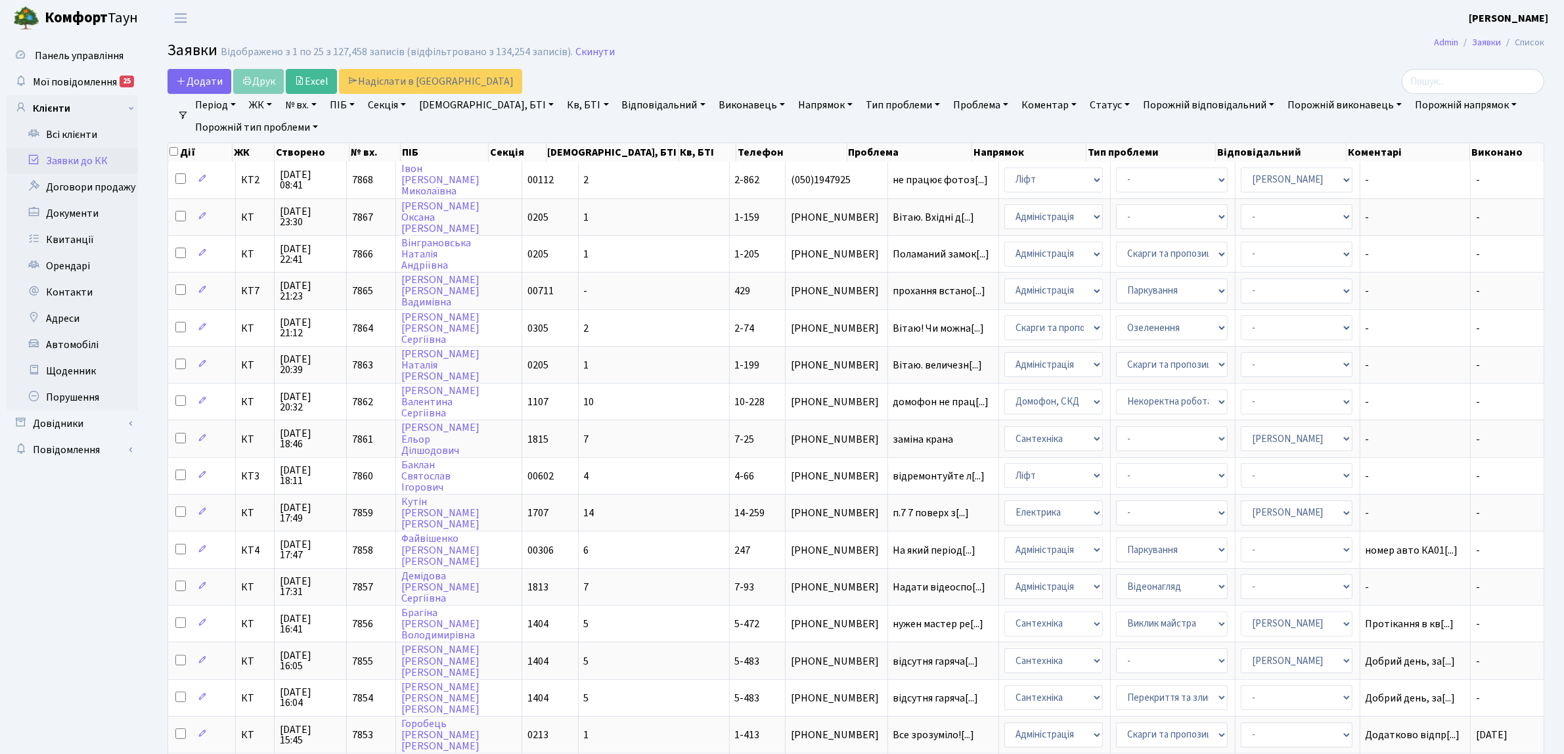
click at [1450, 96] on ul "Період [DATE] - [DATE] ЖК КТ, вул. Регенераторна, 4 КТ2, просп. Соборності, 17 …" at bounding box center [860, 116] width 1345 height 45
click at [1450, 93] on input "search" at bounding box center [1472, 81] width 142 height 25
type input "3-383"
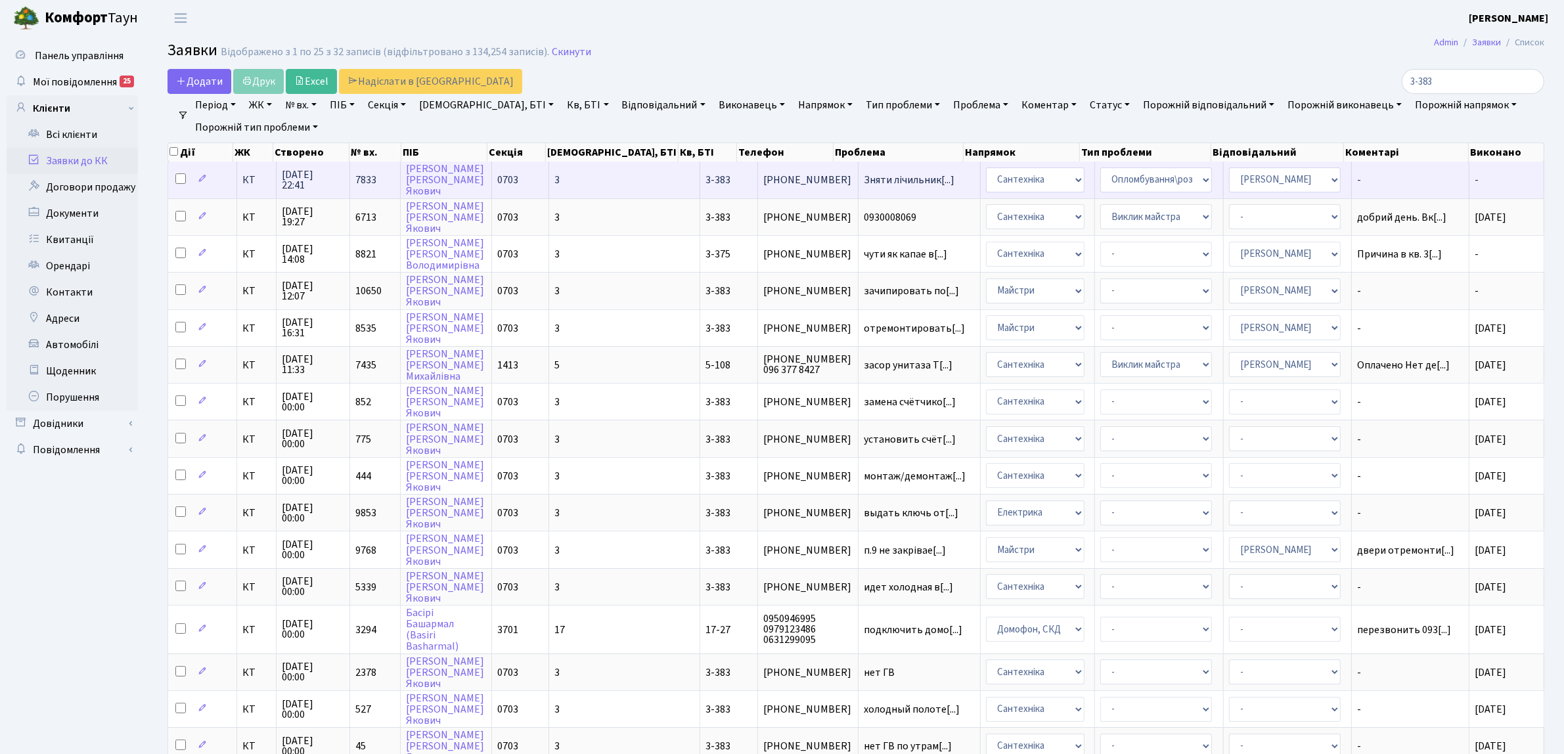
click at [758, 185] on td "063-649-09-40" at bounding box center [808, 180] width 100 height 36
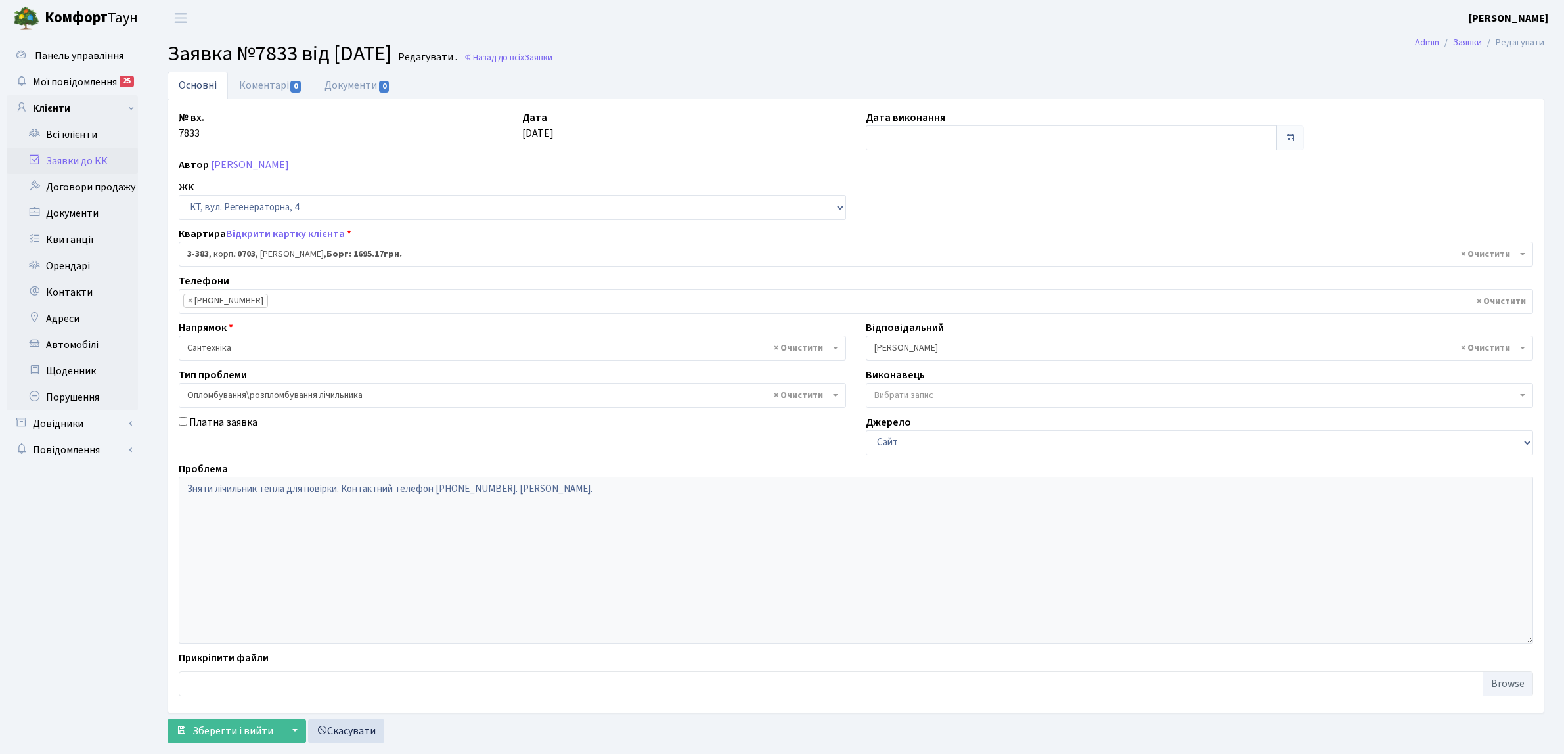
select select "1601"
select select "30"
click at [238, 293] on ul "× × 063-649-09-40" at bounding box center [855, 302] width 1353 height 24
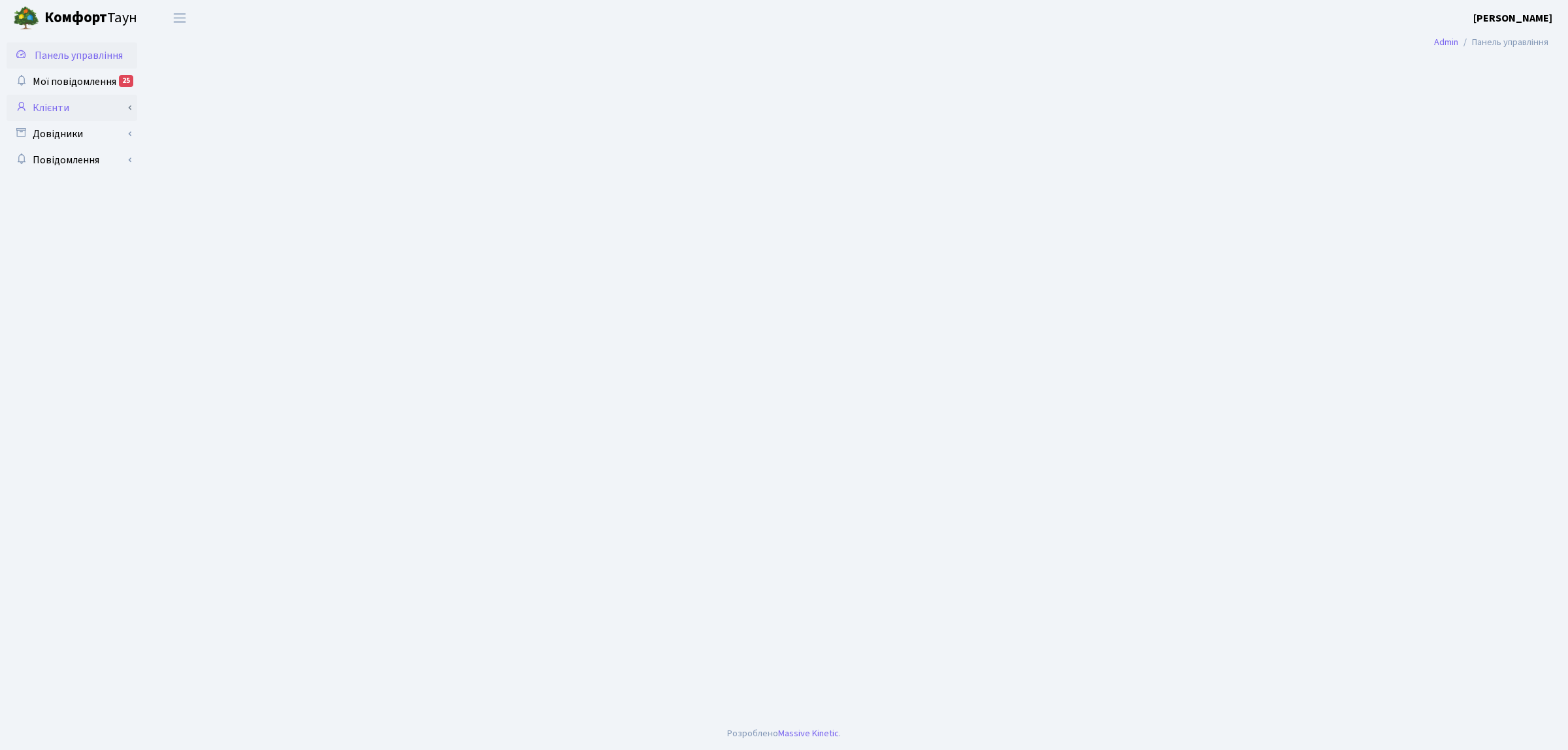
click at [79, 113] on link "Клієнти" at bounding box center [72, 107] width 130 height 26
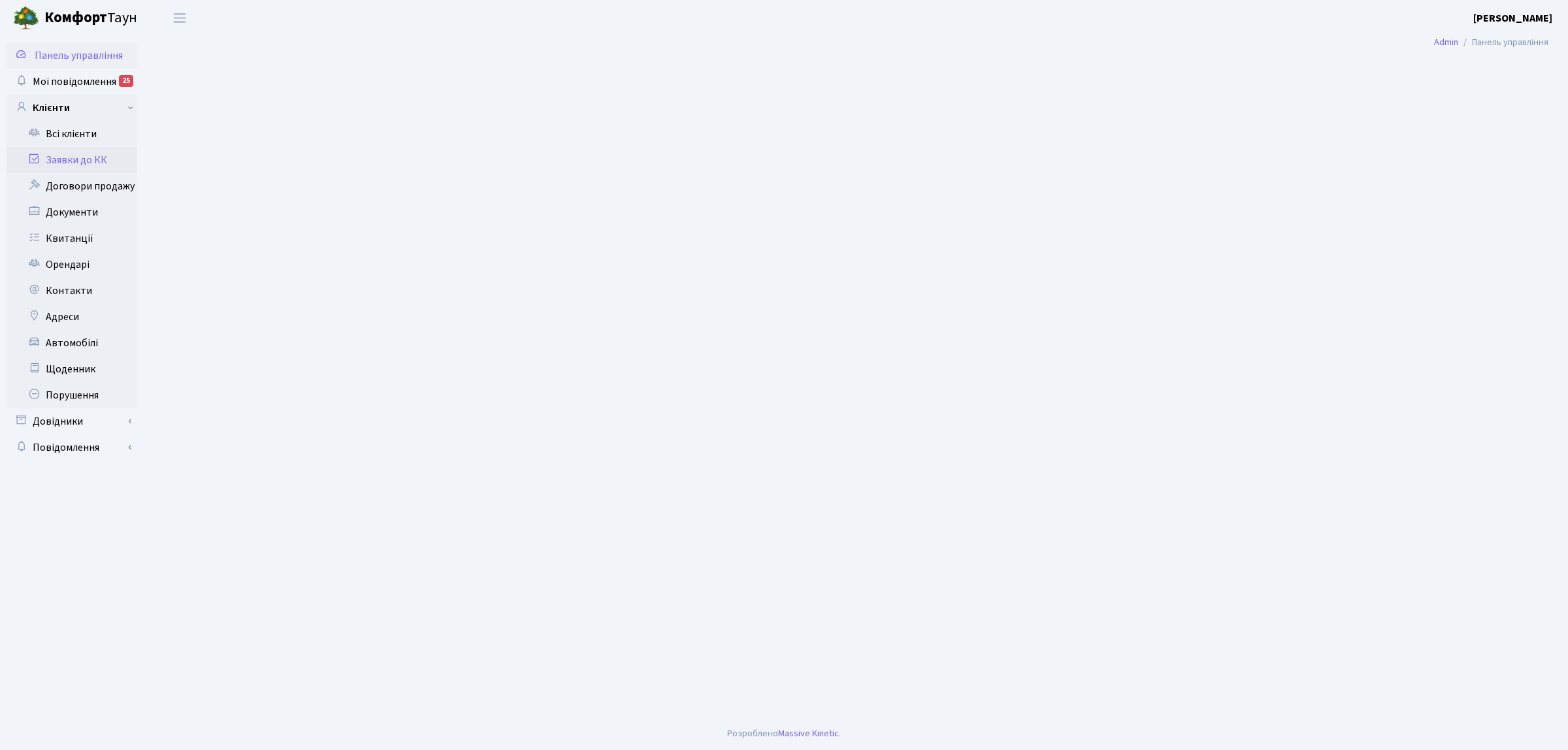
click at [62, 158] on link "Заявки до КК" at bounding box center [72, 160] width 130 height 26
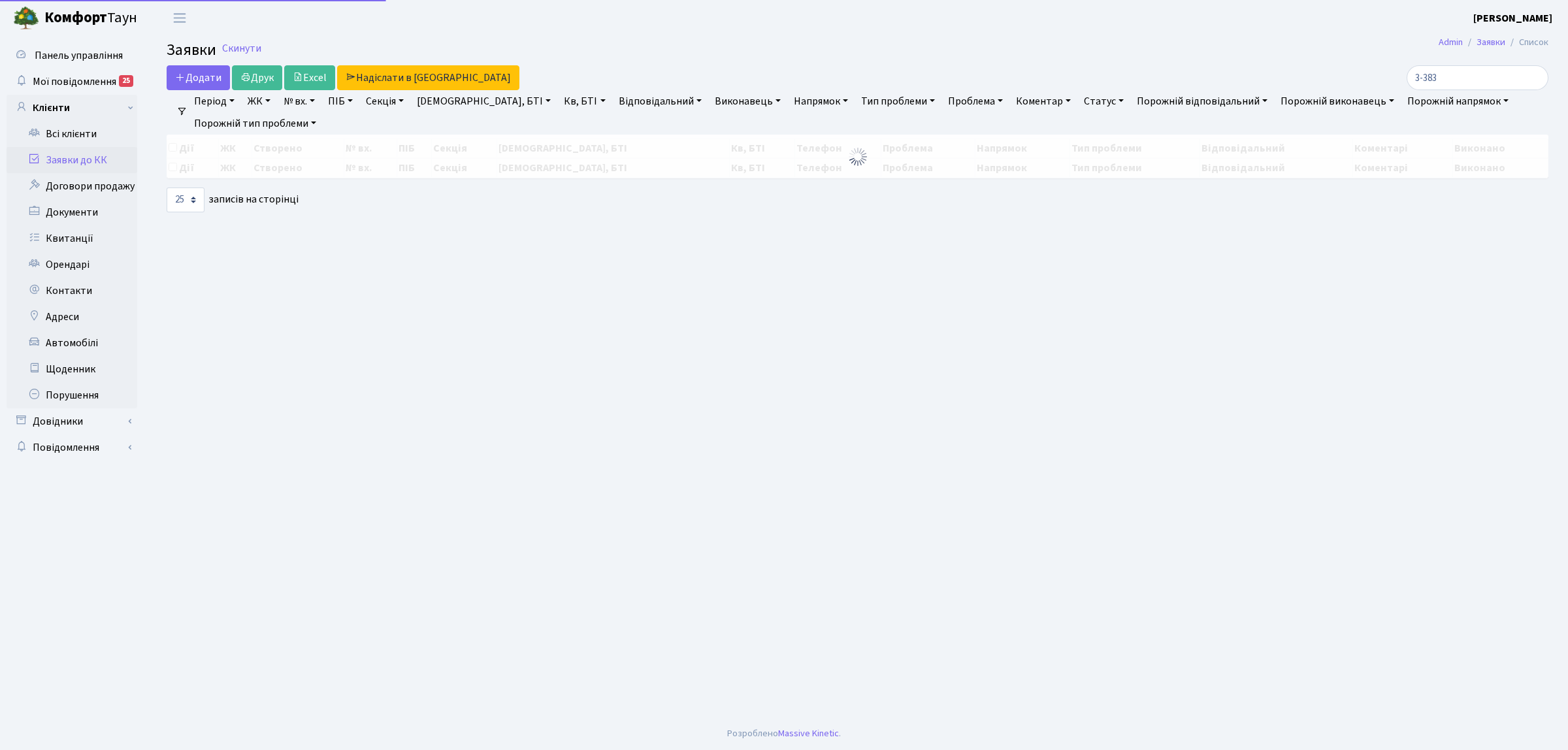
select select "25"
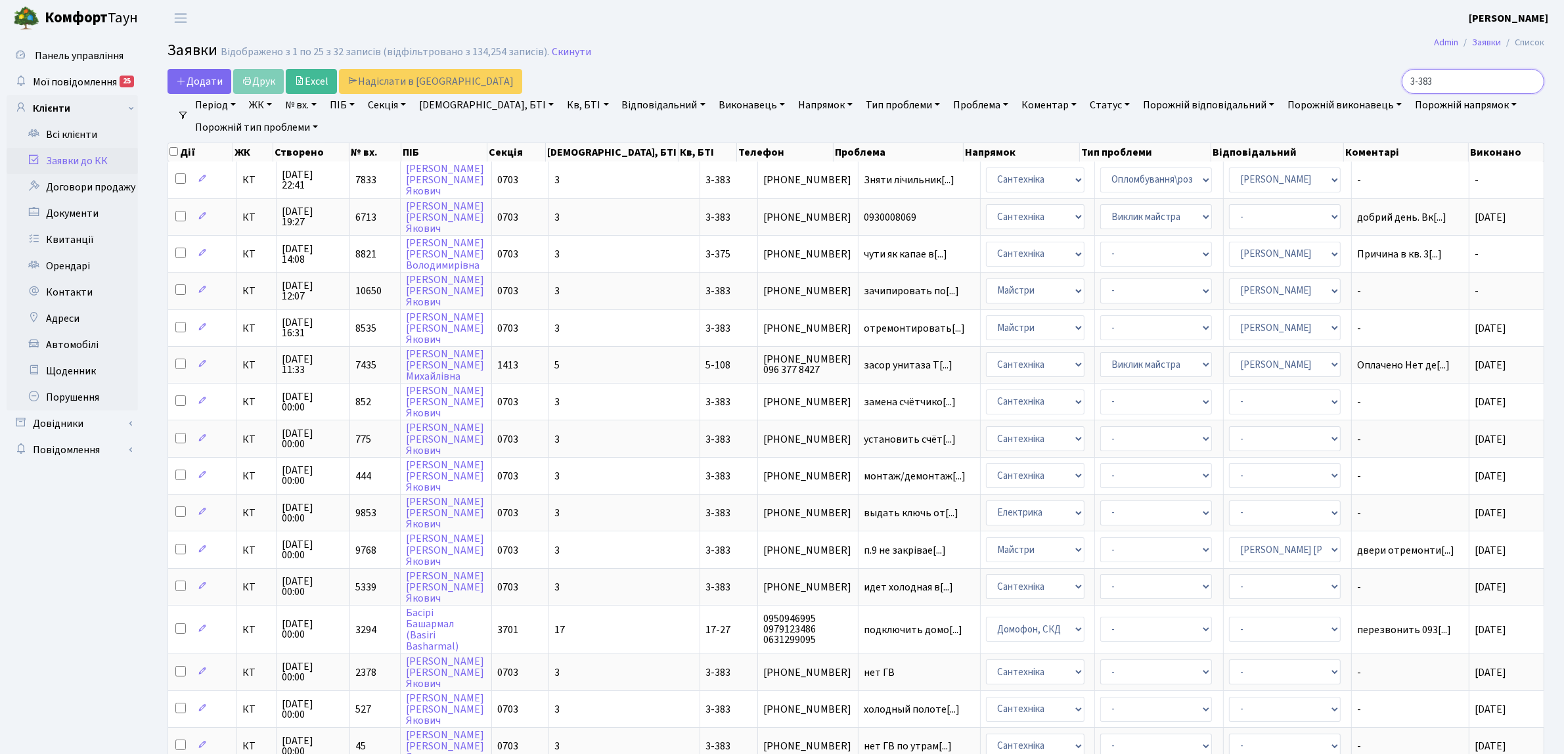
click at [1525, 83] on input "3-383" at bounding box center [1472, 81] width 142 height 25
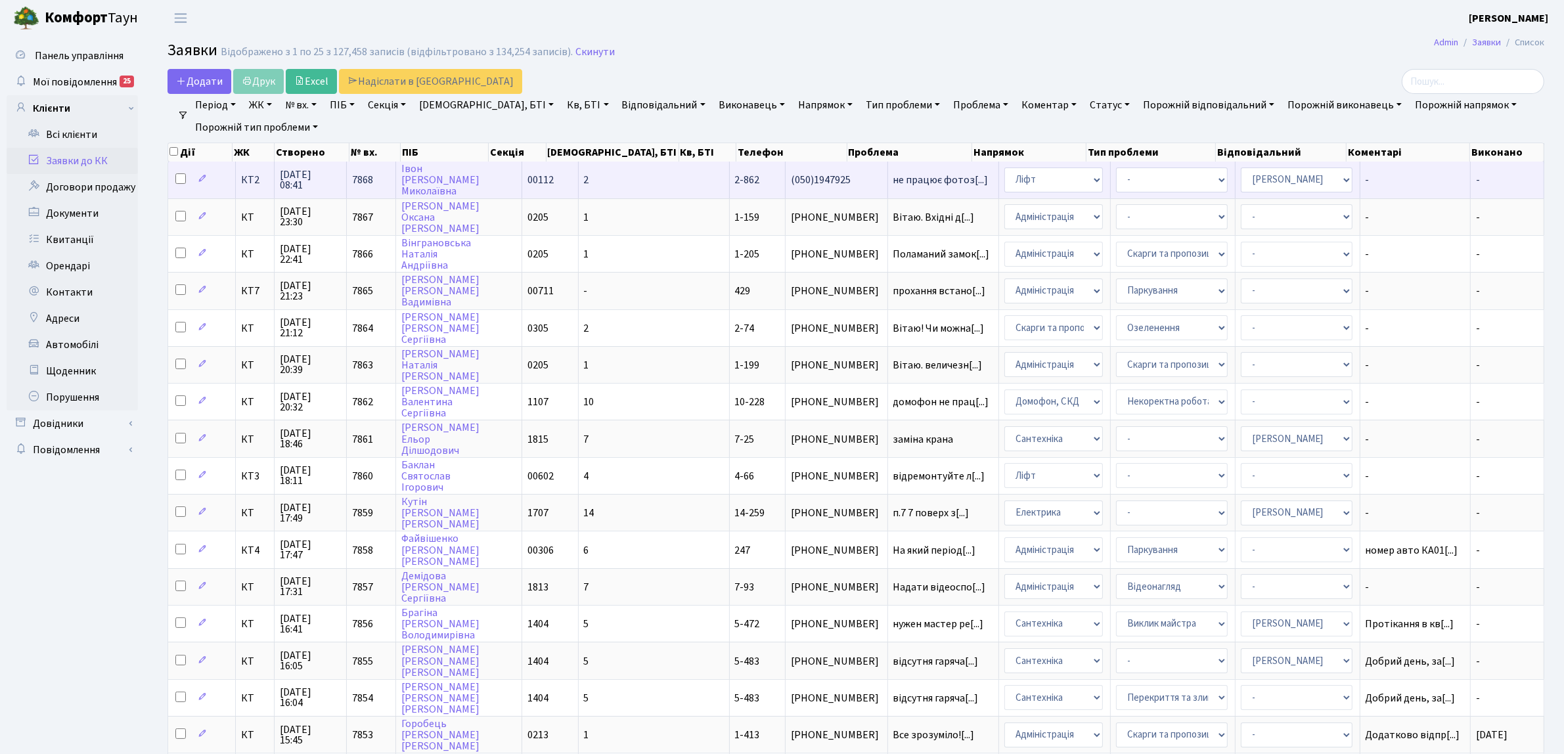
click at [254, 186] on td "КТ2" at bounding box center [255, 180] width 39 height 36
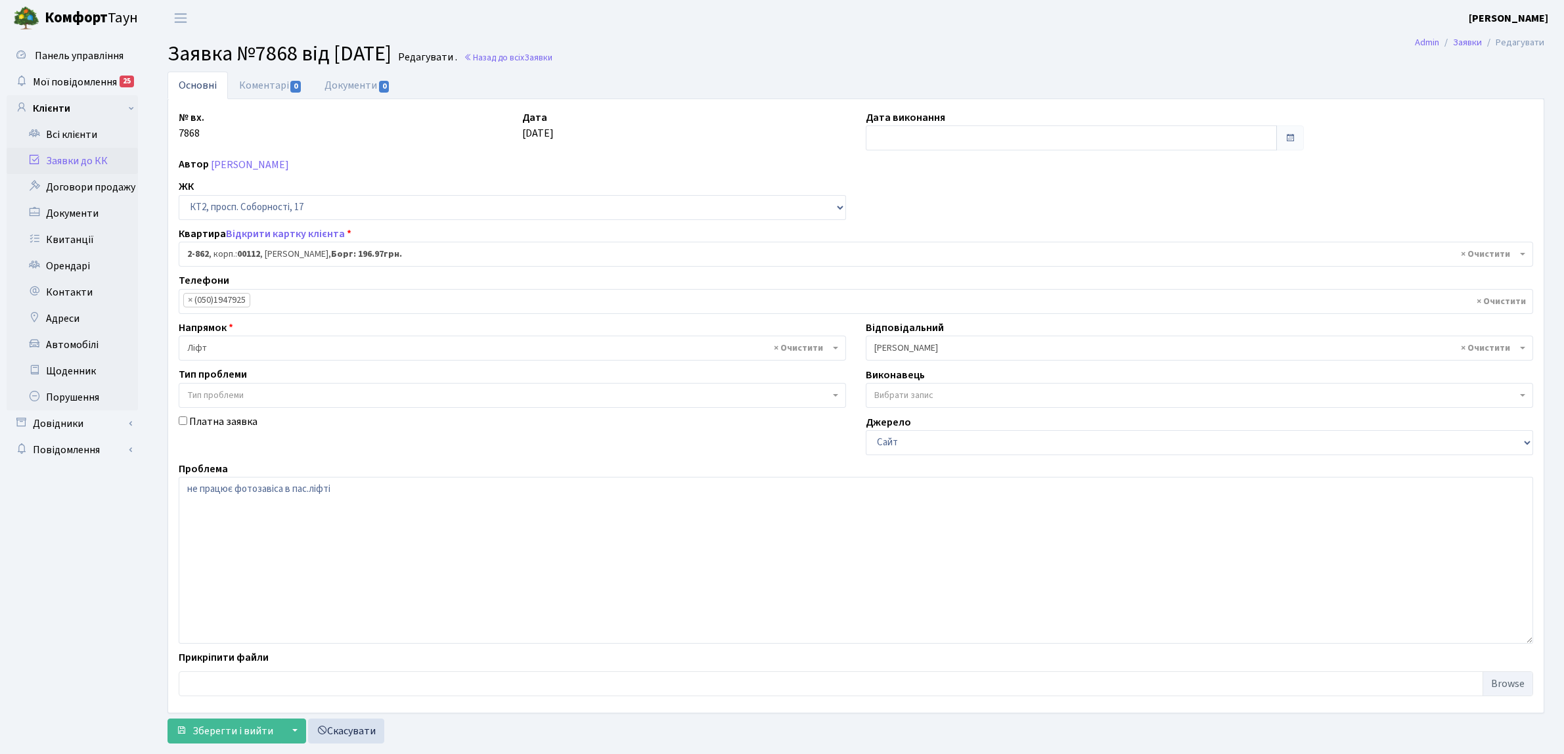
select select "15921"
click at [908, 345] on span "× [PERSON_NAME]" at bounding box center [1195, 347] width 642 height 13
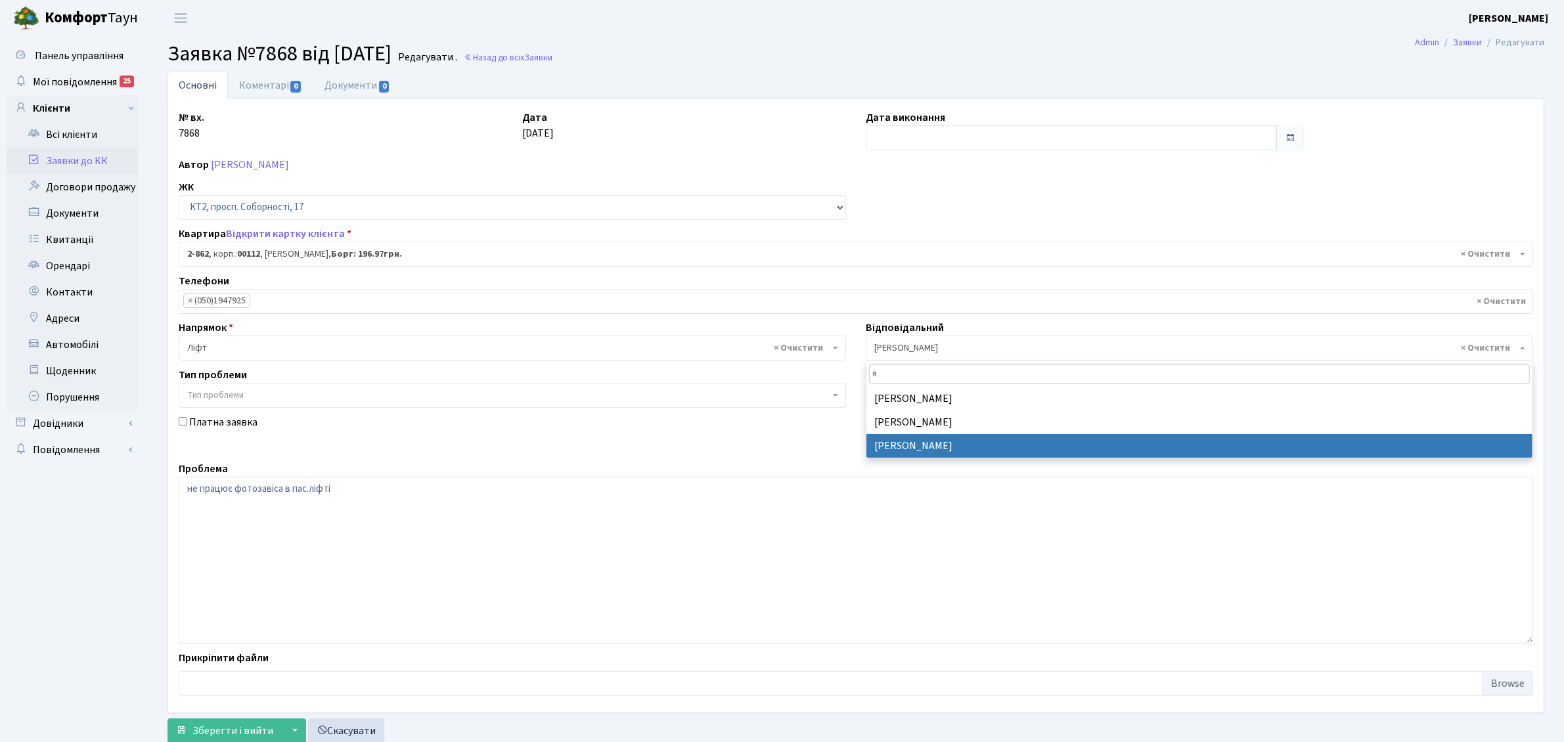
type input "я"
select select "110"
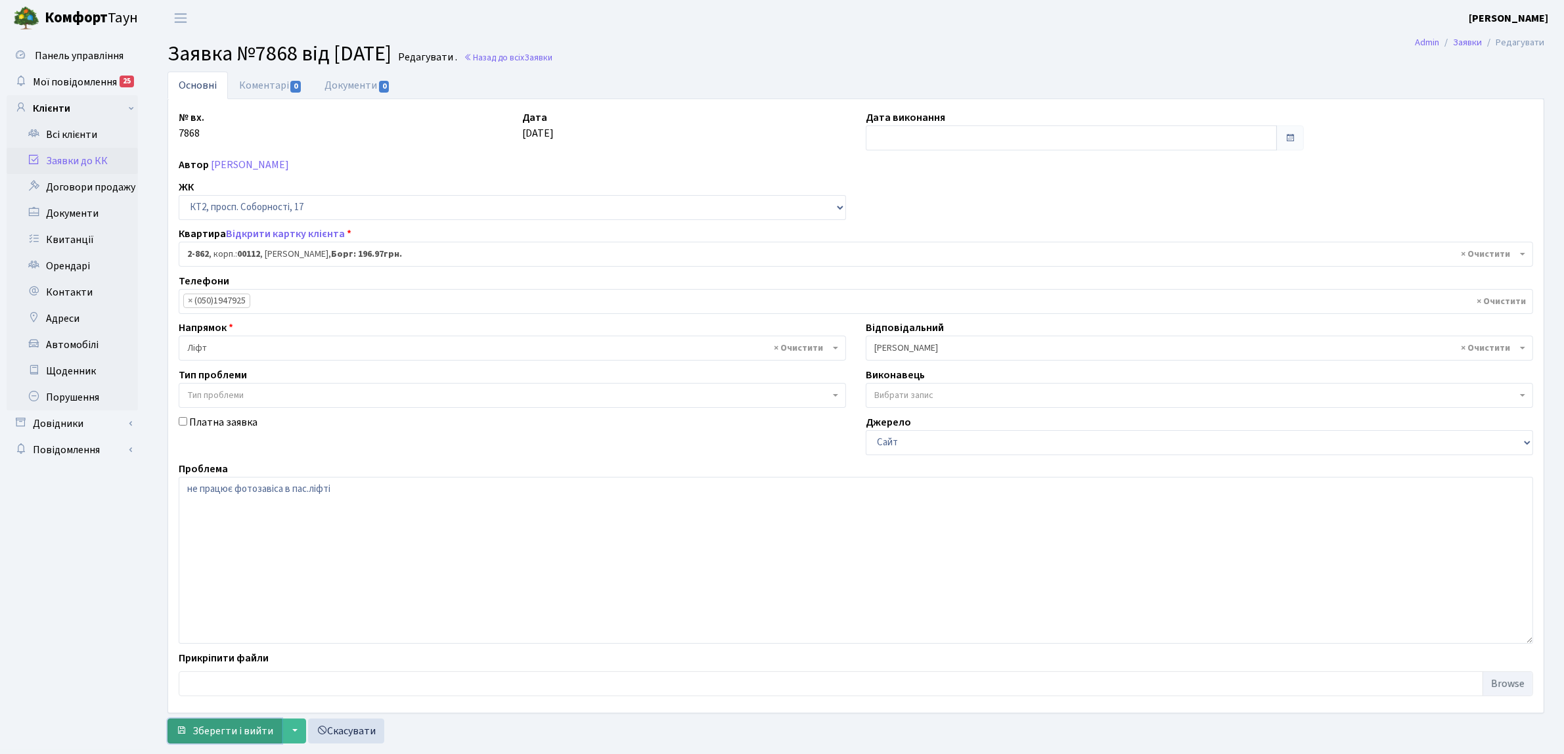
click at [204, 726] on span "Зберегти і вийти" at bounding box center [232, 731] width 81 height 14
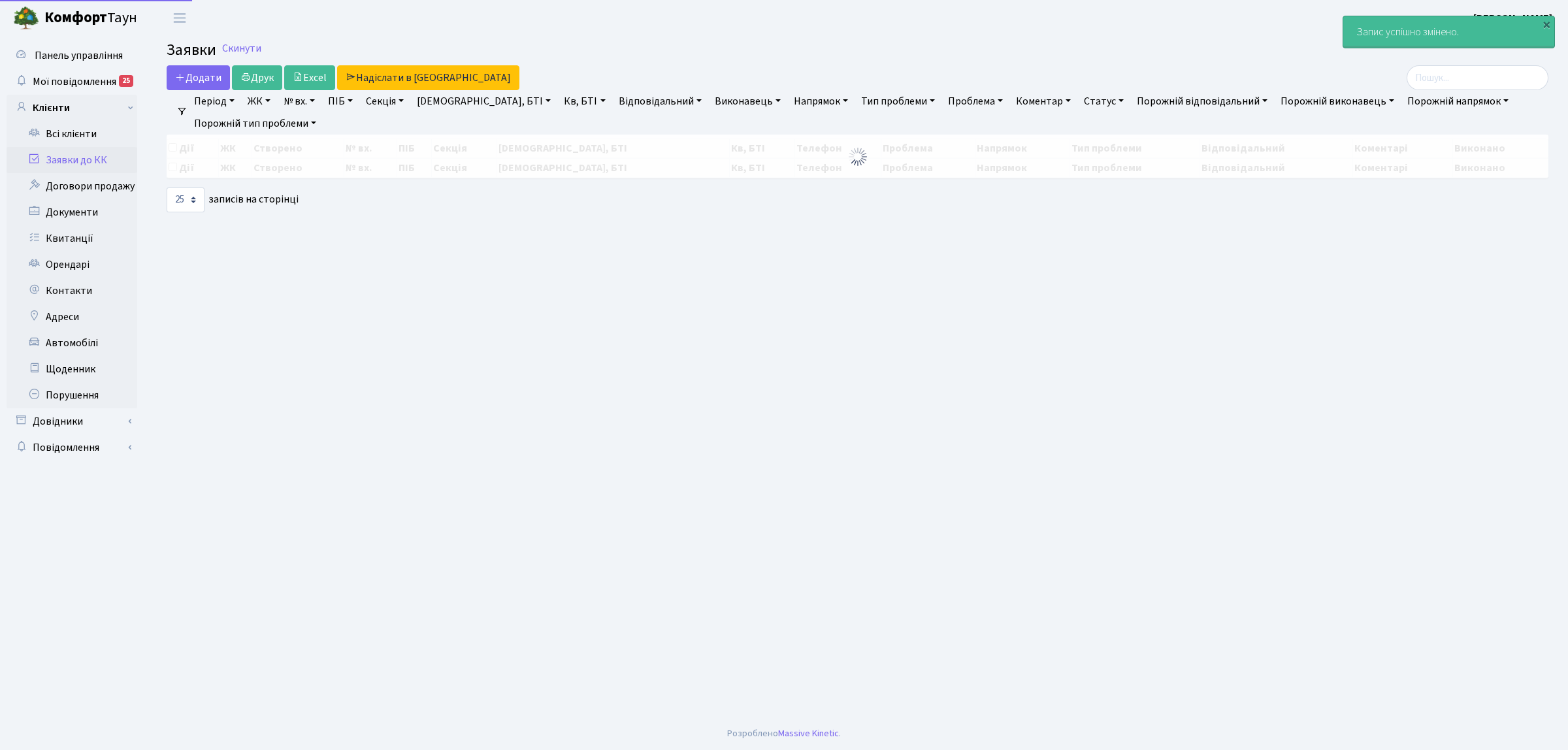
select select "25"
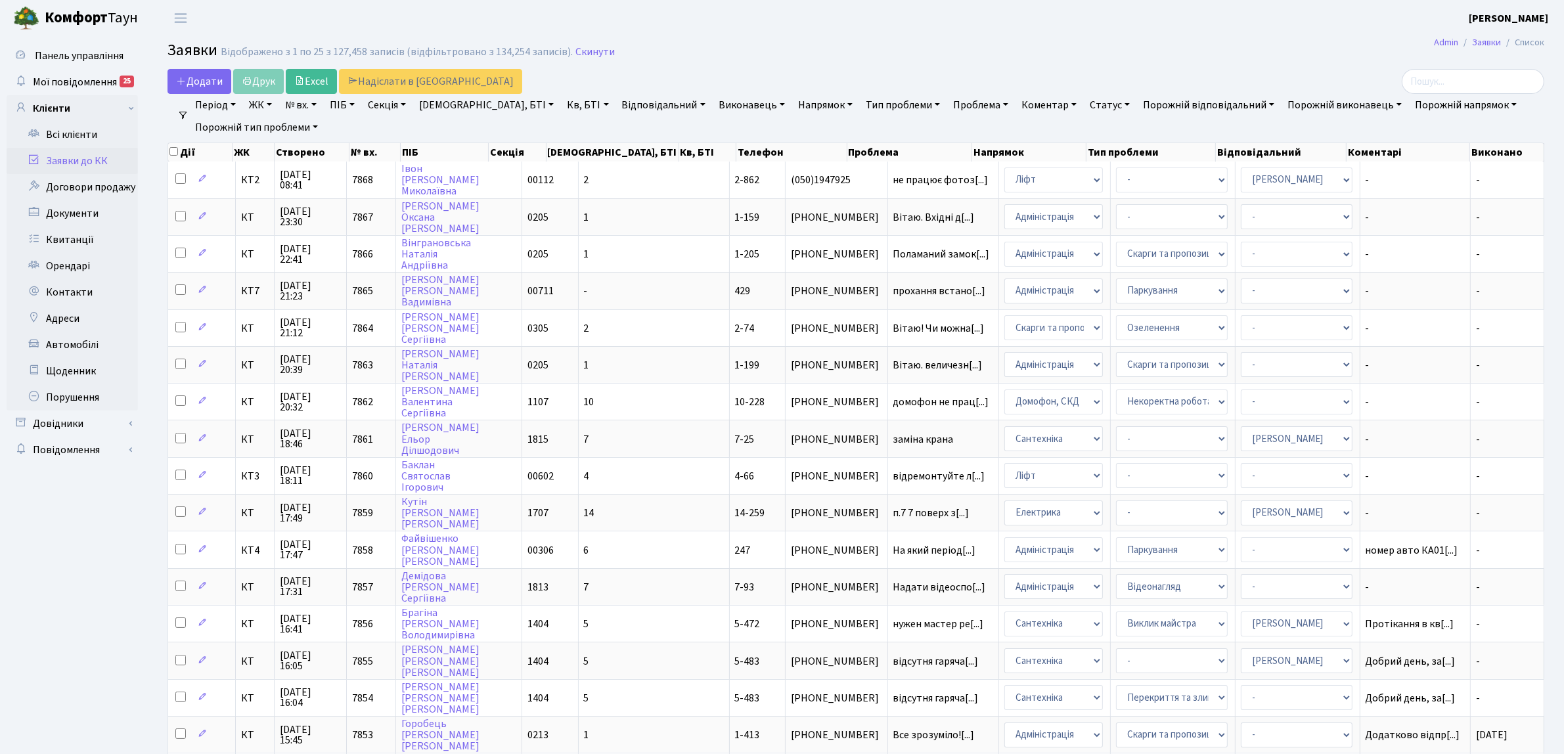
click at [793, 106] on link "Напрямок" at bounding box center [825, 105] width 65 height 22
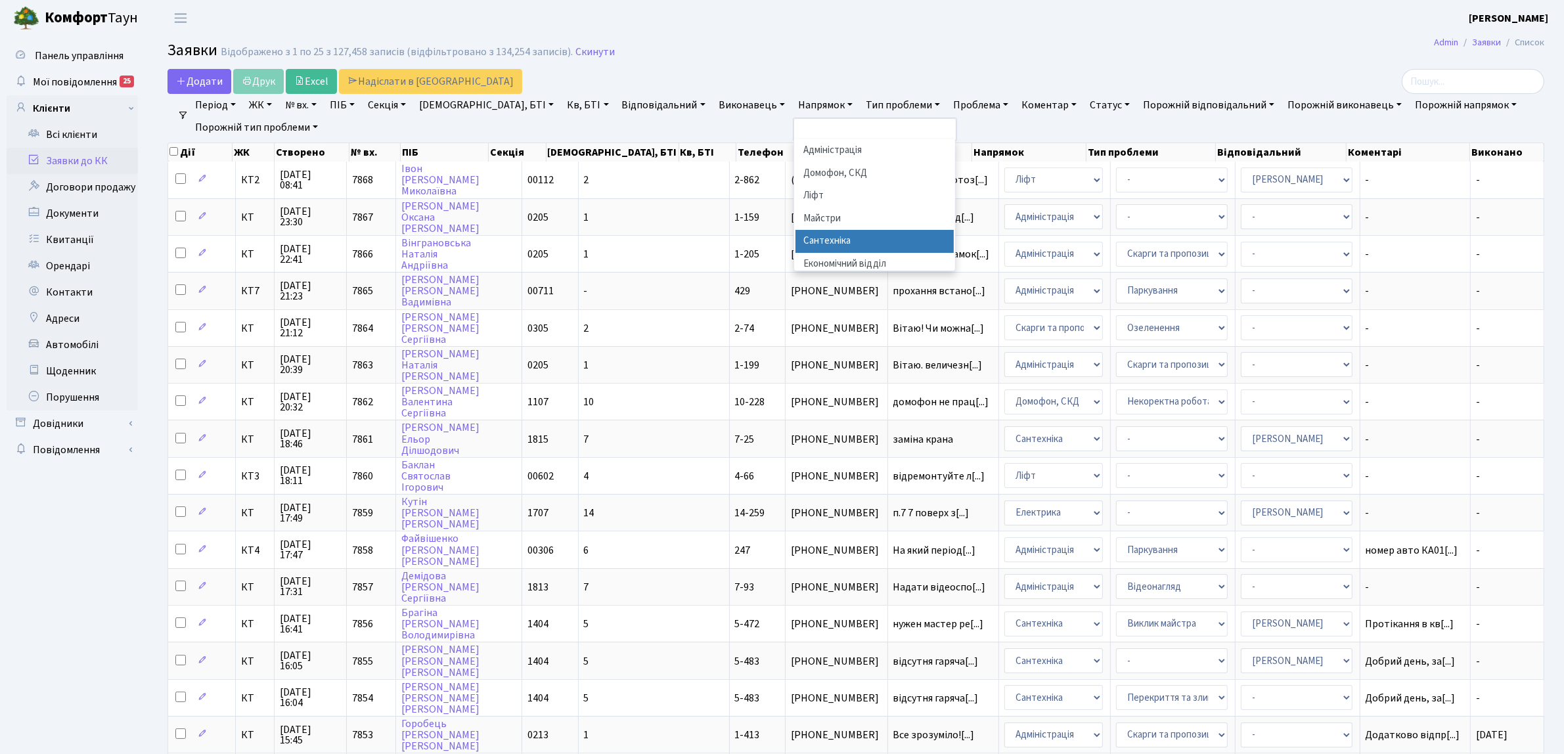
click at [795, 234] on li "Сантехніка" at bounding box center [874, 241] width 159 height 23
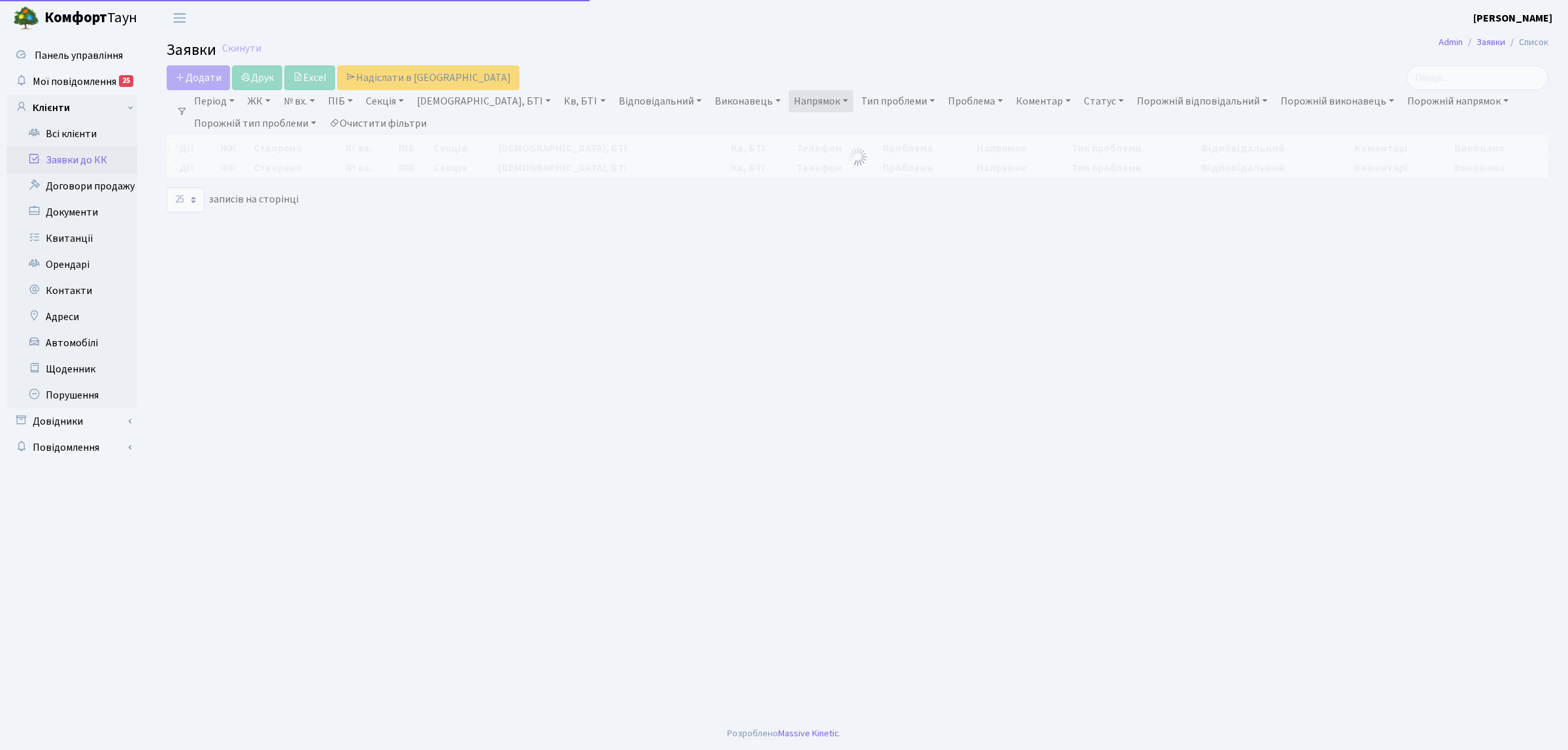
select select "25"
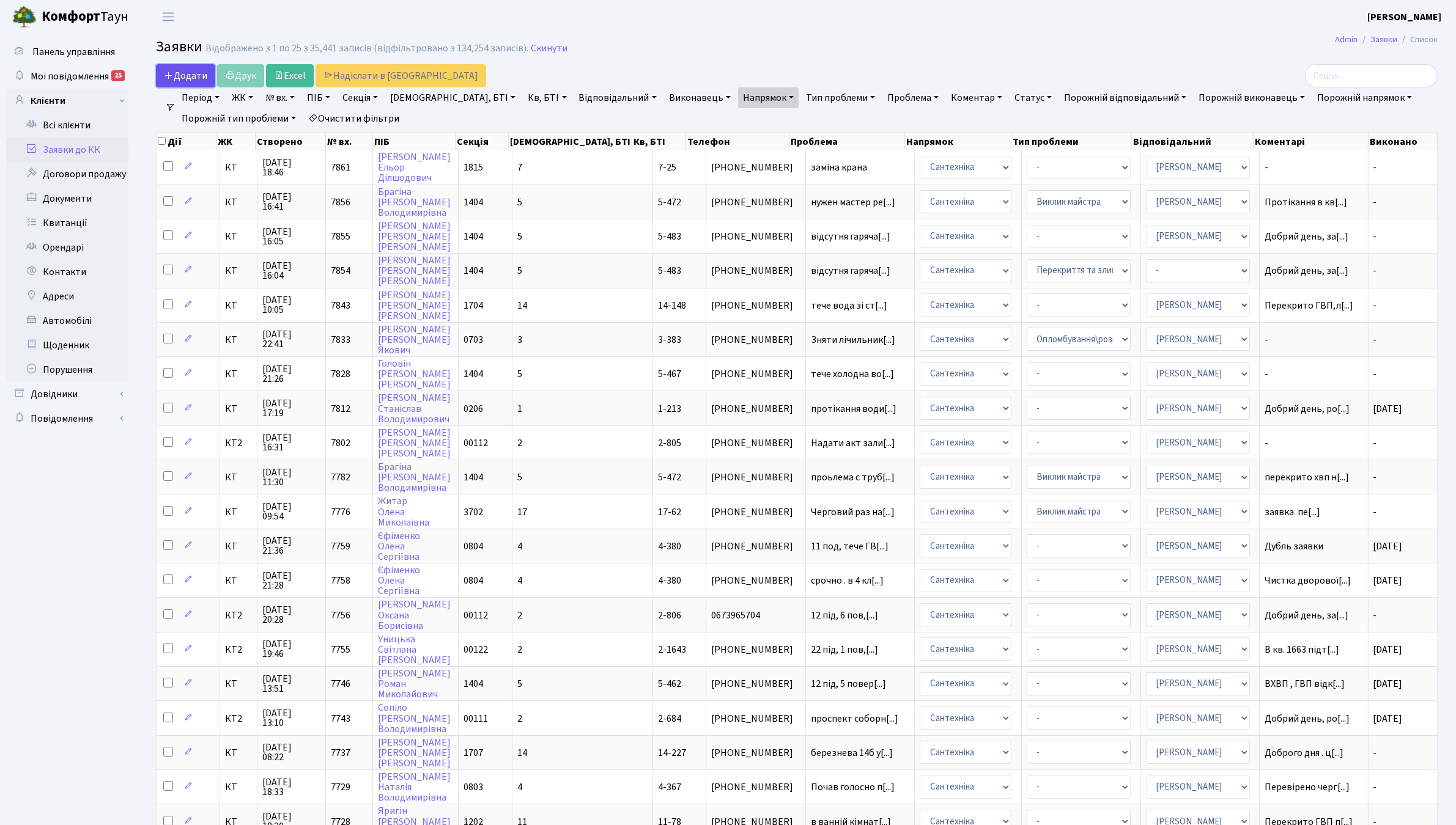
click at [202, 71] on span "Додати" at bounding box center [185, 75] width 44 height 13
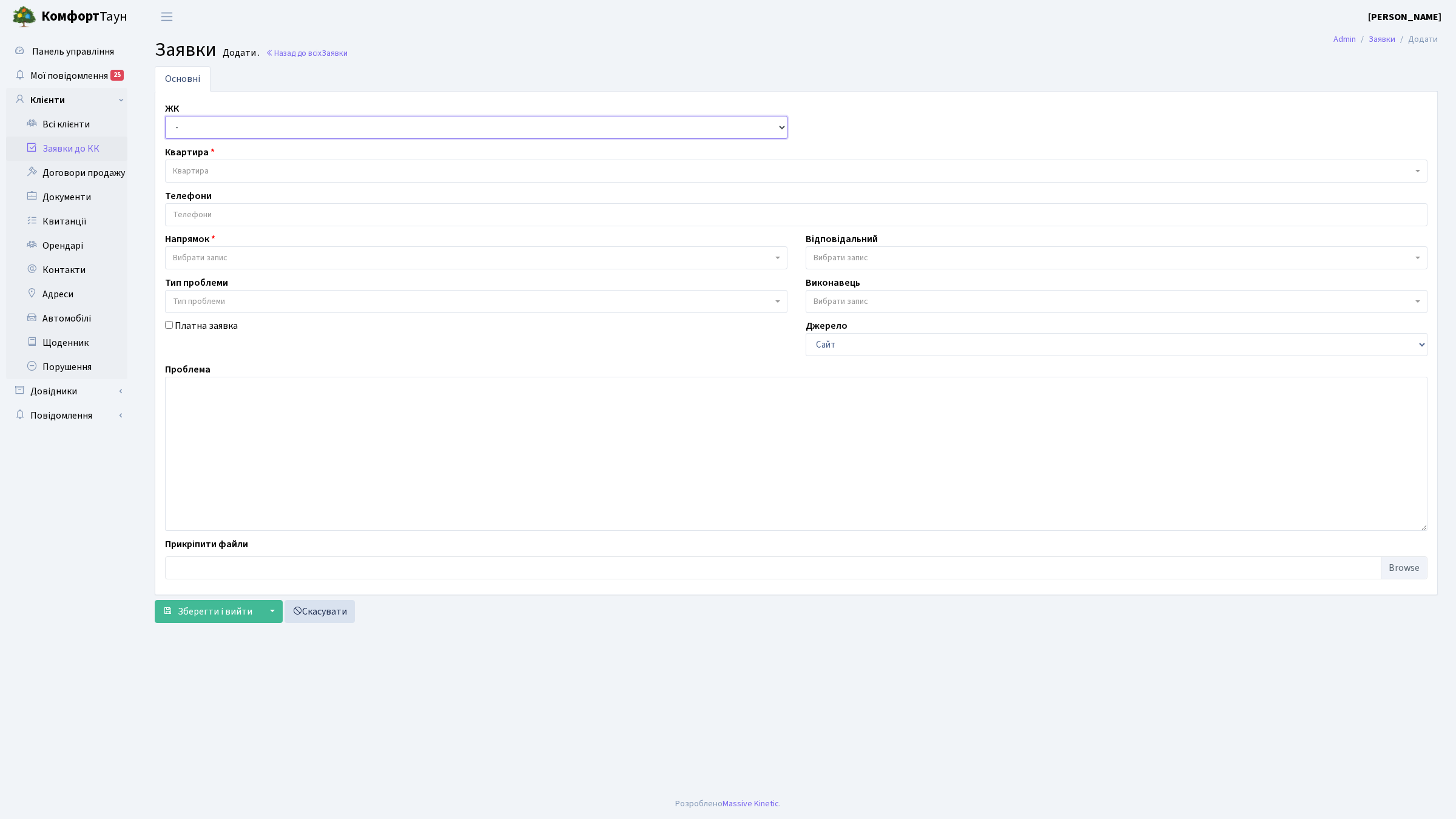
click at [778, 128] on select "- КТ, вул. Регенераторна, 4 КТ2, просп. Соборності, 17 КТ3, вул. Березнева, 16 …" at bounding box center [477, 127] width 623 height 23
select select "271"
click at [165, 116] on select "- КТ, вул. Регенераторна, 4 КТ2, просп. Соборності, 17 КТ3, вул. Березнева, 16 …" at bounding box center [477, 127] width 623 height 23
select select
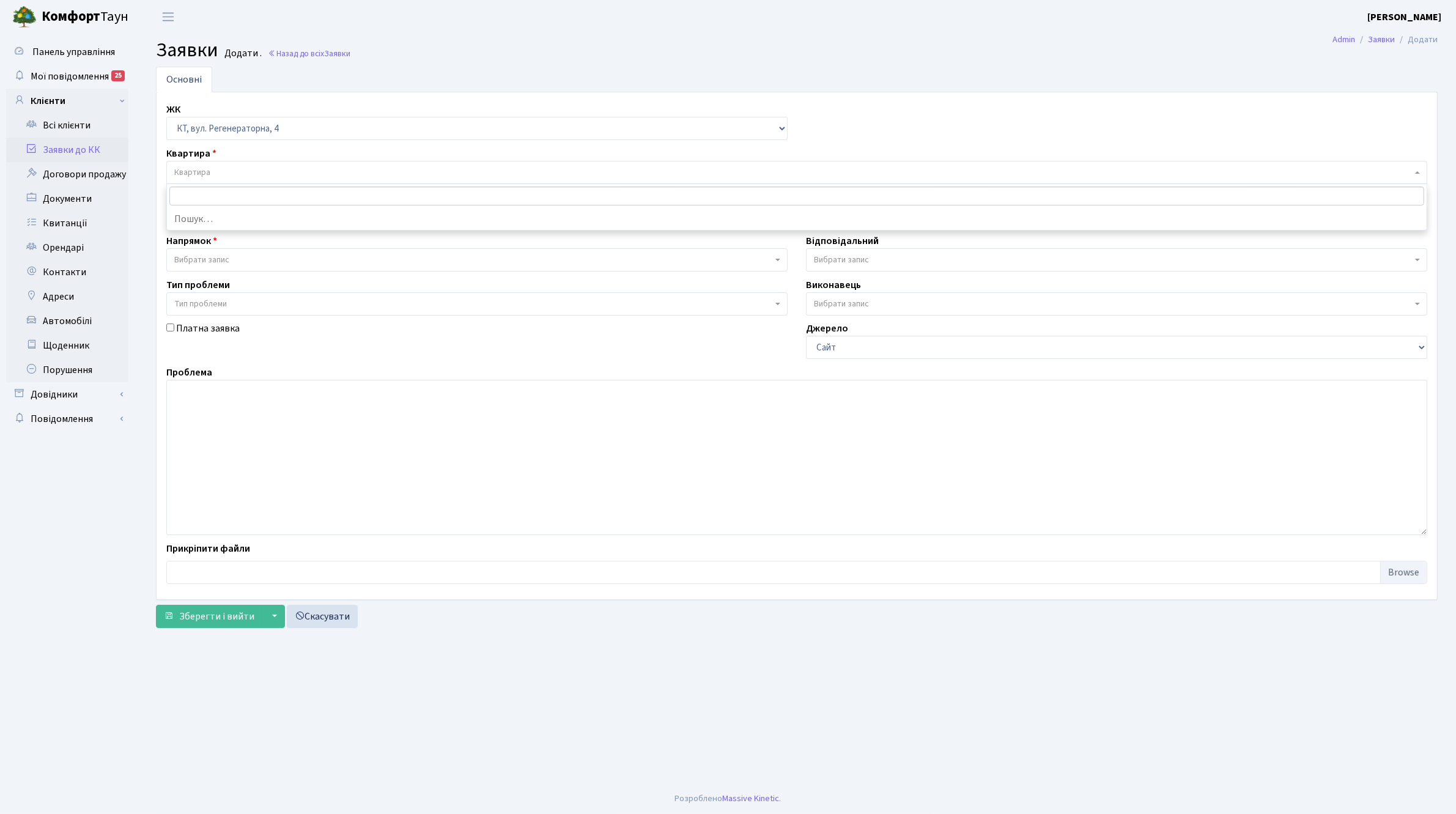
click at [209, 170] on span "Квартира" at bounding box center [192, 172] width 36 height 12
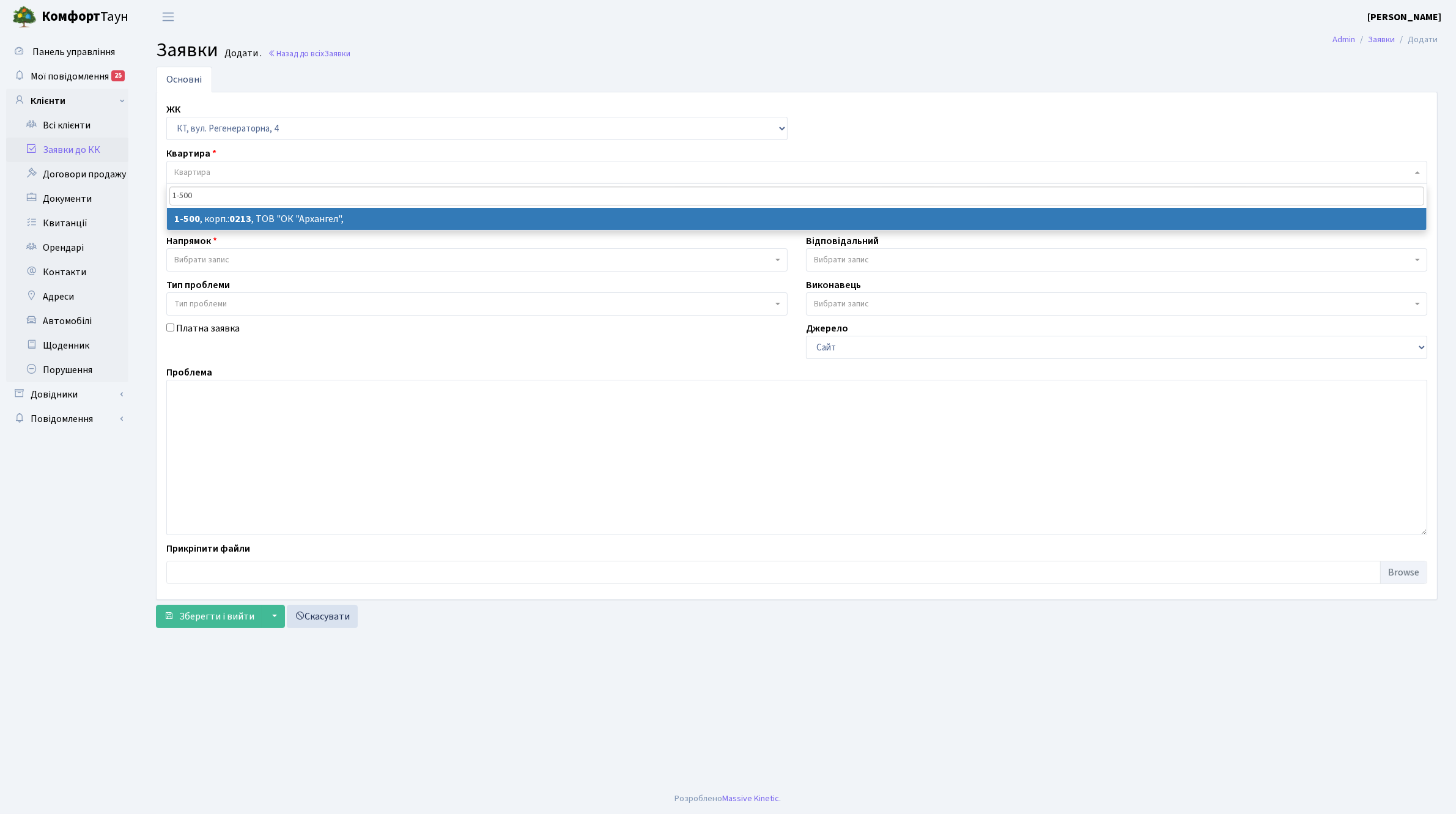
type input "1-500"
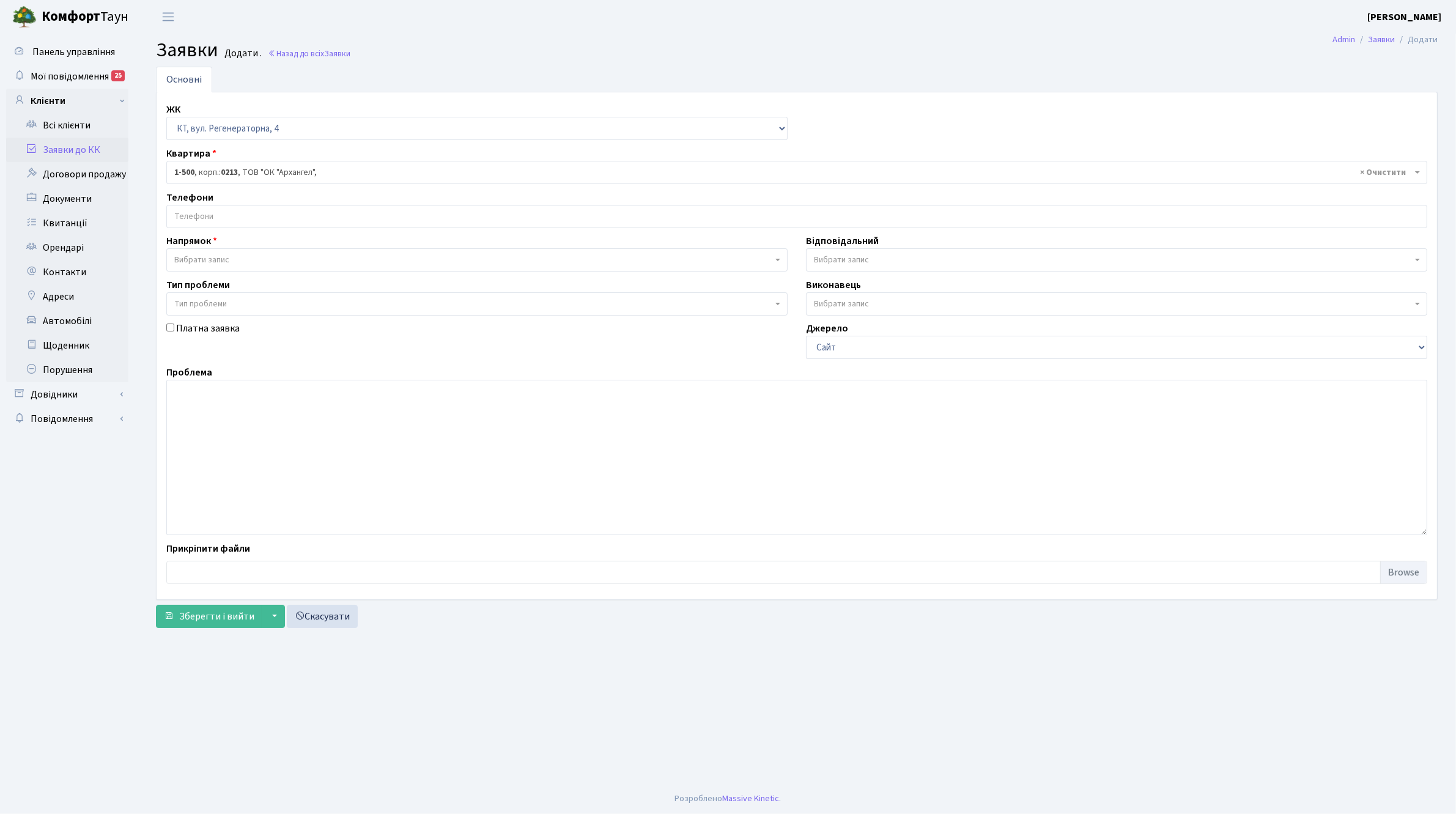
select select "16285"
click at [217, 218] on input "search" at bounding box center [802, 217] width 1271 height 22
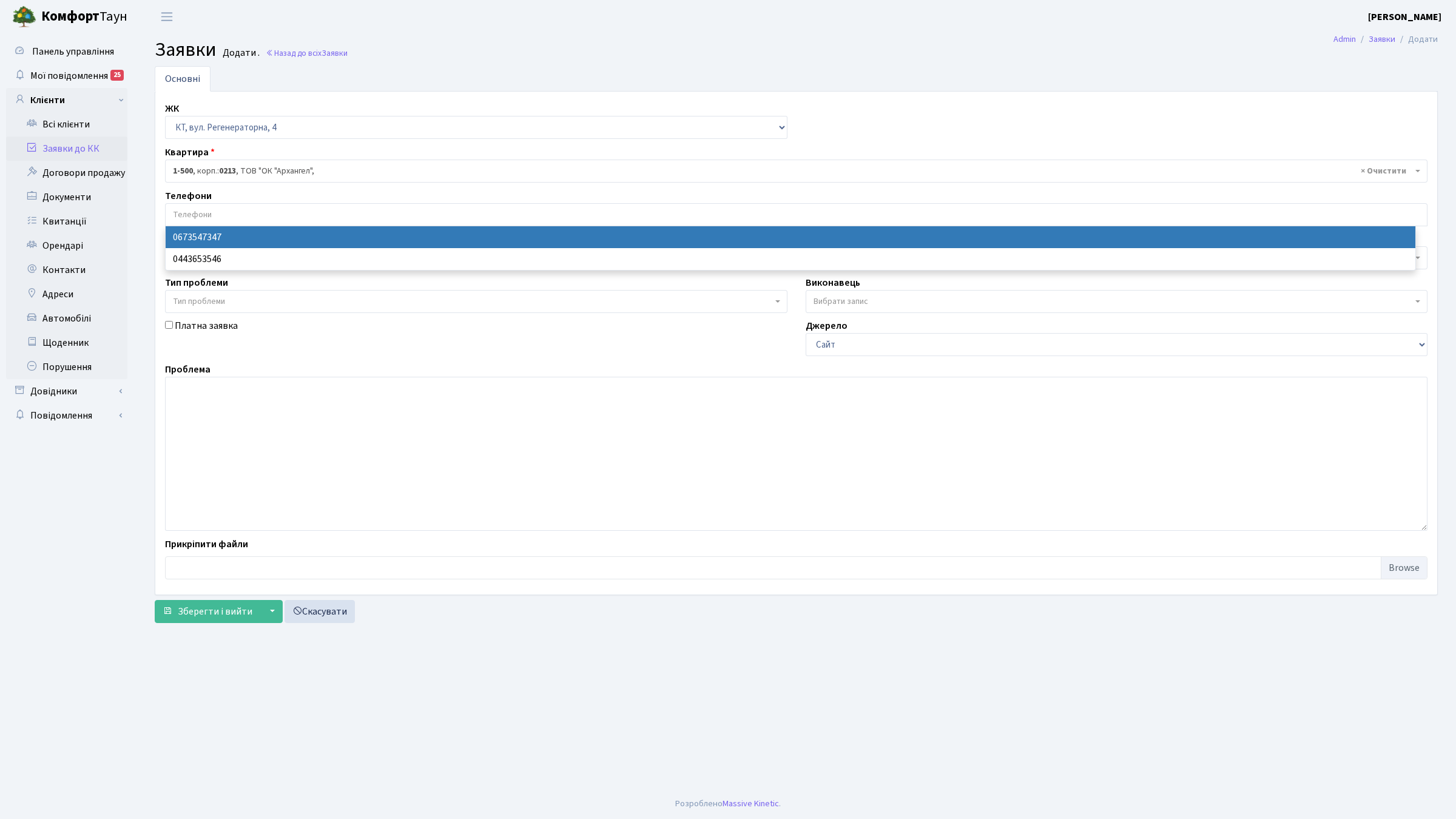
select select "28693"
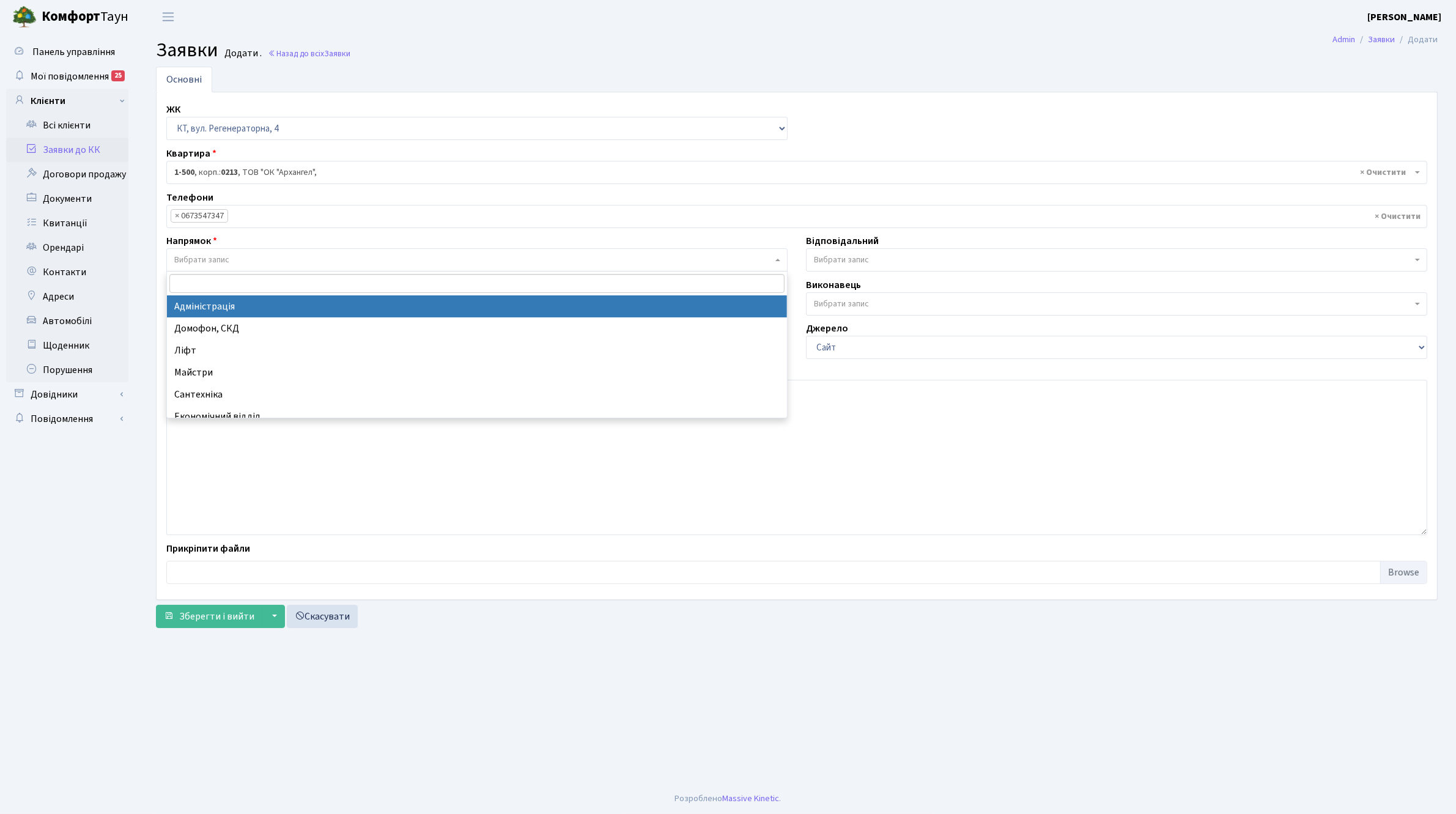
click at [233, 261] on span "Вибрати запис" at bounding box center [473, 260] width 598 height 12
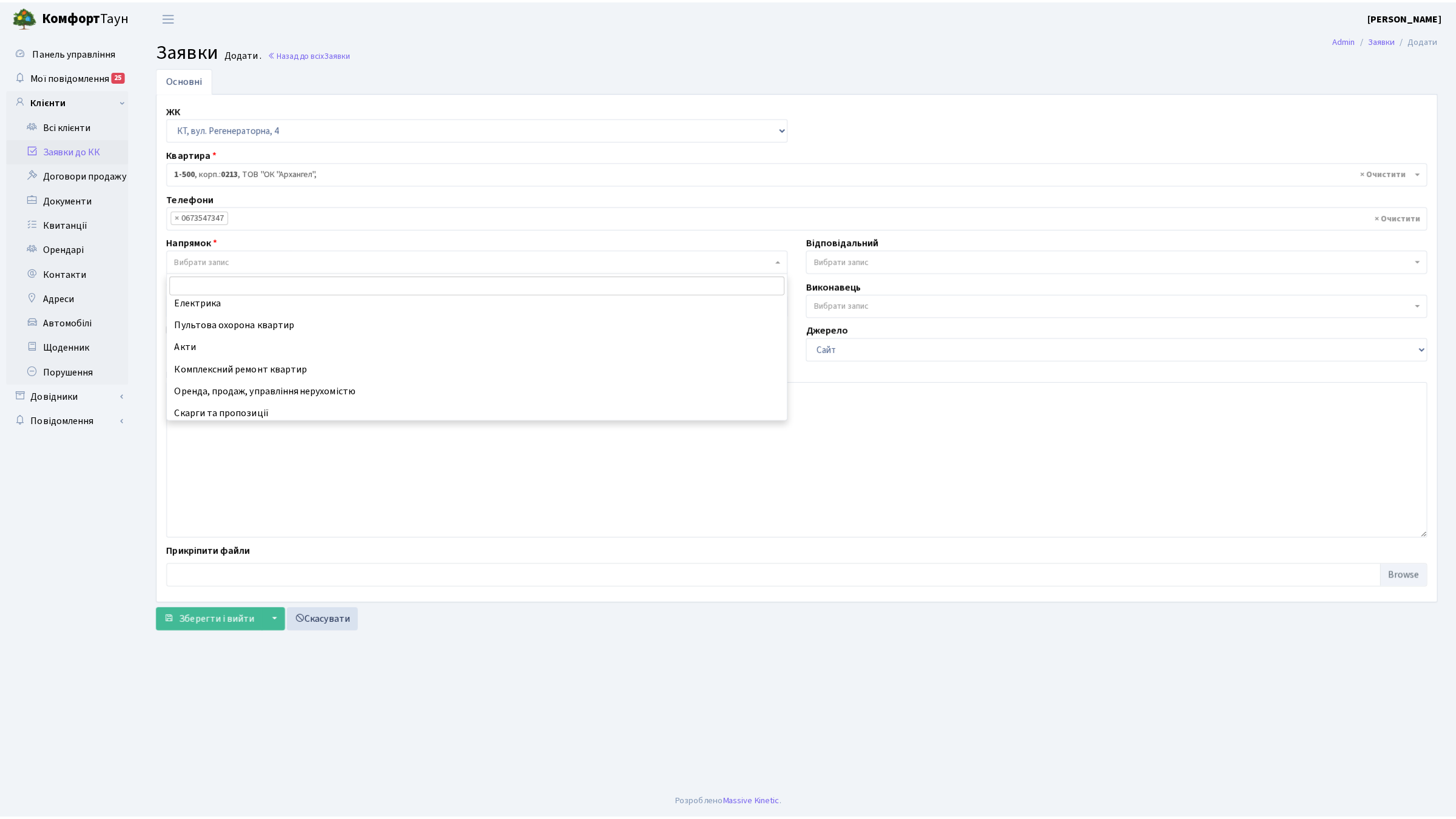
scroll to position [141, 0]
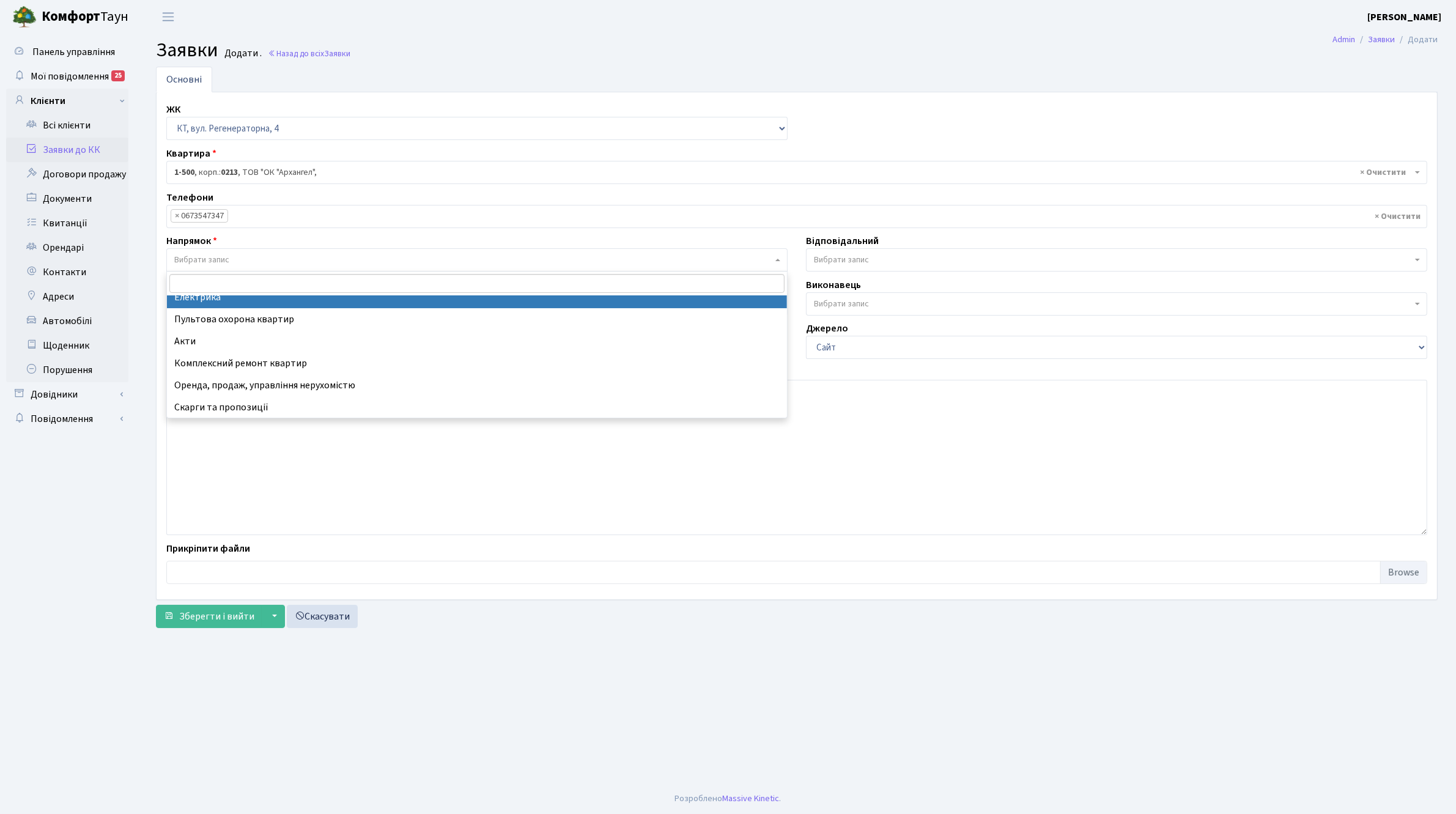
select select "3"
select select
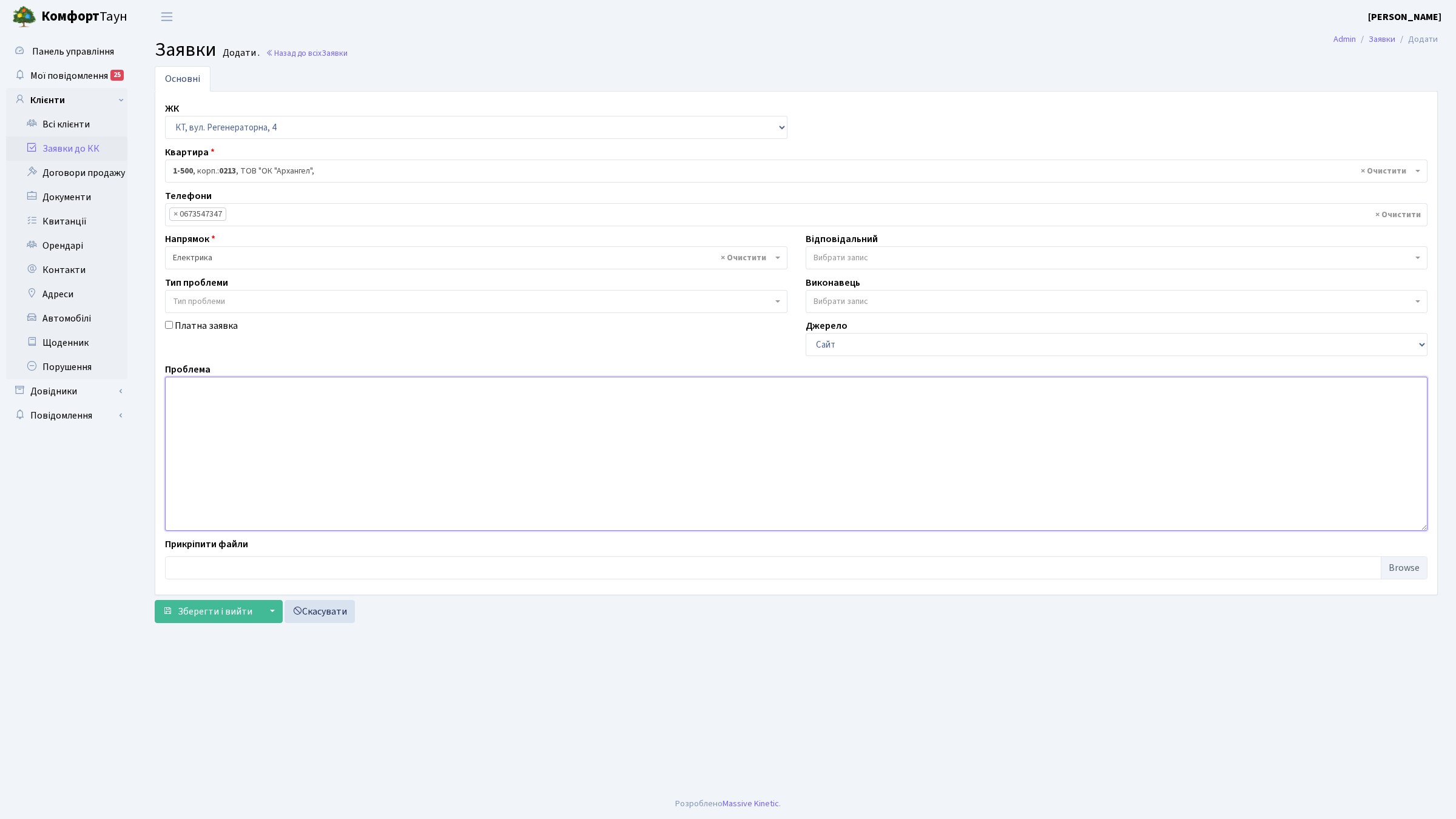
click at [217, 395] on textarea at bounding box center [796, 454] width 1263 height 154
type textarea "9КПП не працбє магніт на звіртці"
click at [204, 611] on span "Зберегти і вийти" at bounding box center [214, 612] width 75 height 13
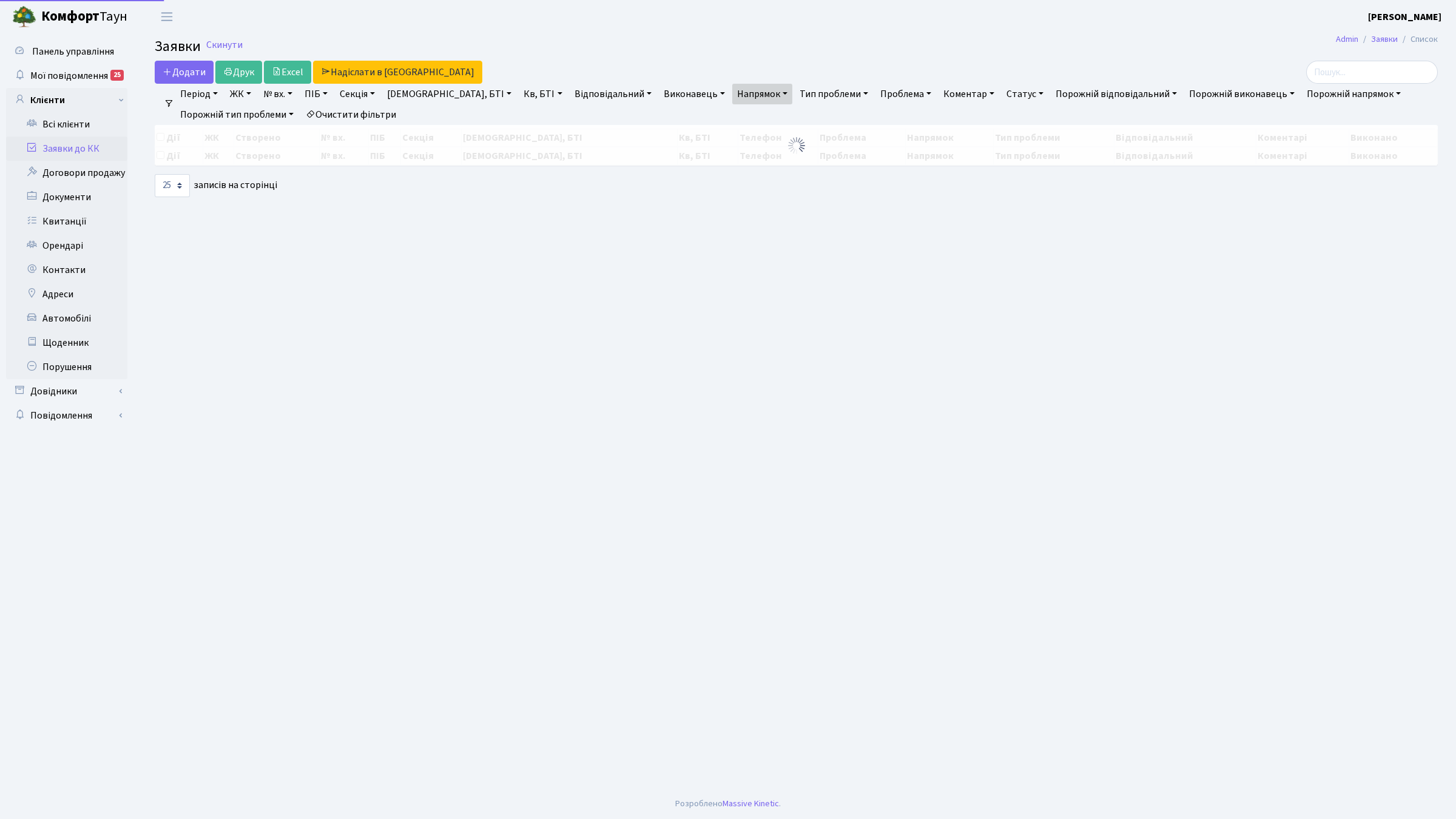
select select "25"
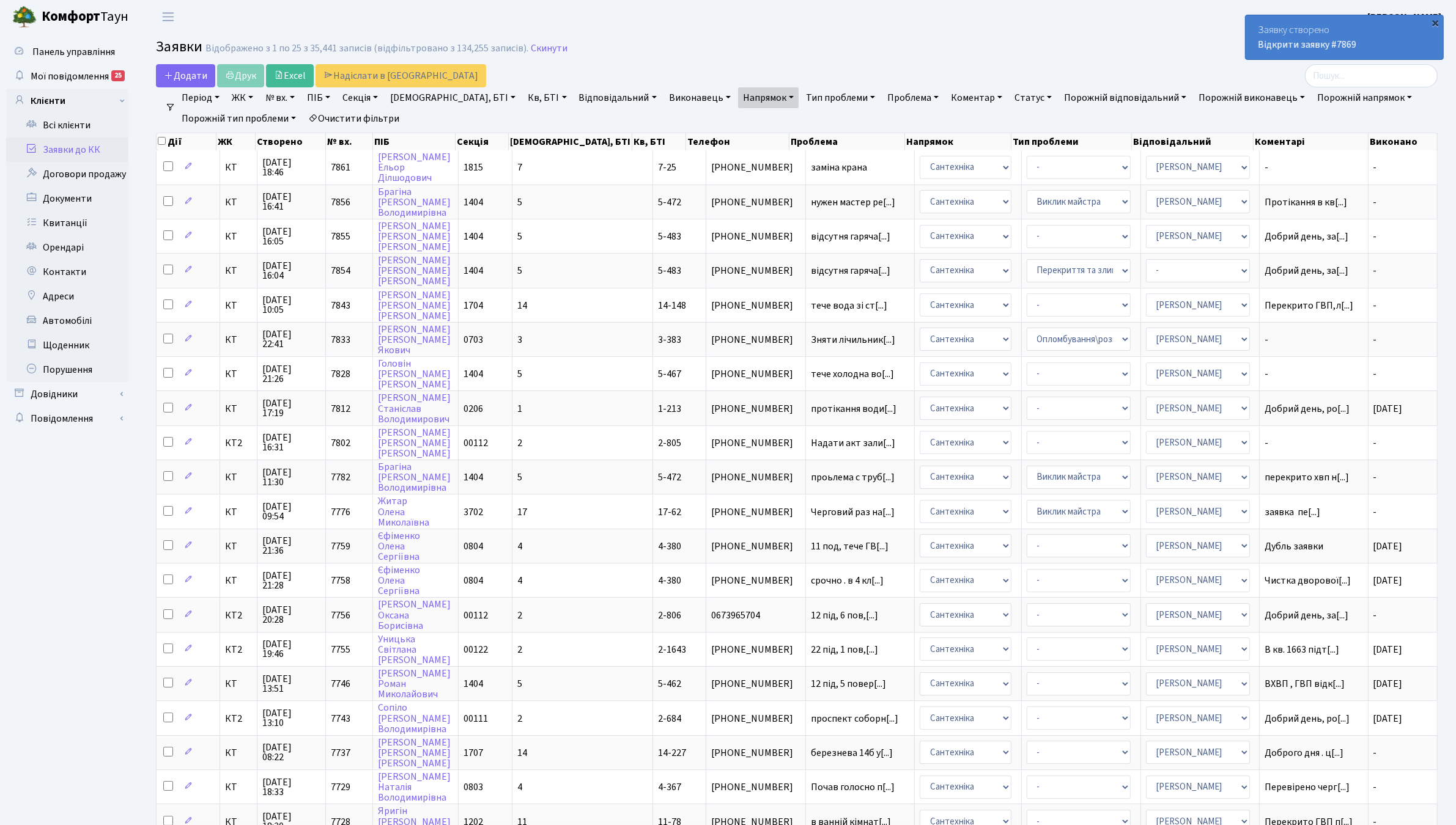
click at [1435, 24] on div "×" at bounding box center [1435, 22] width 12 height 12
